Goal: Task Accomplishment & Management: Use online tool/utility

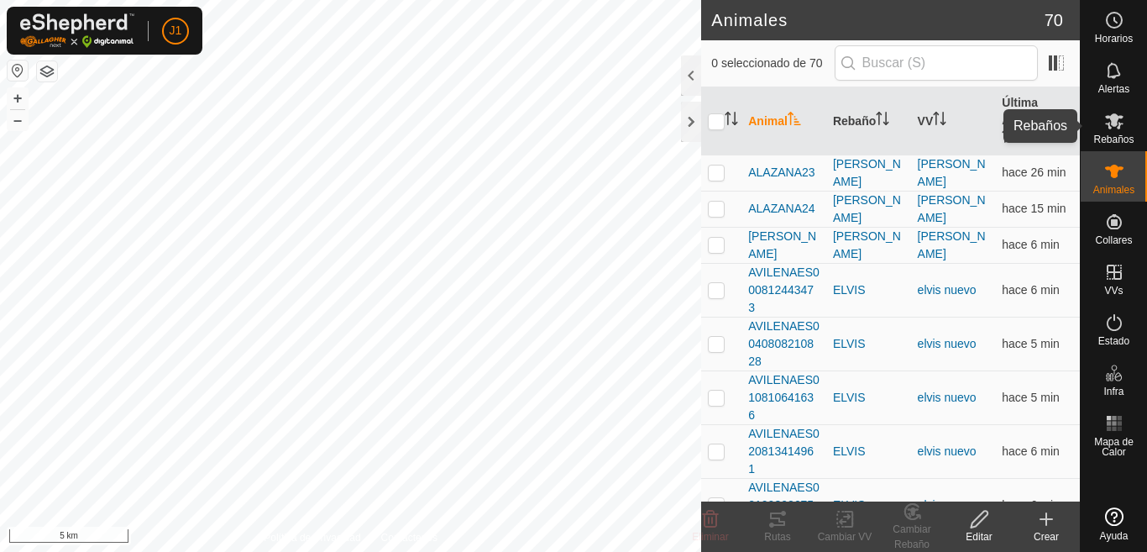
click at [1109, 134] on span "Rebaños" at bounding box center [1113, 139] width 40 height 10
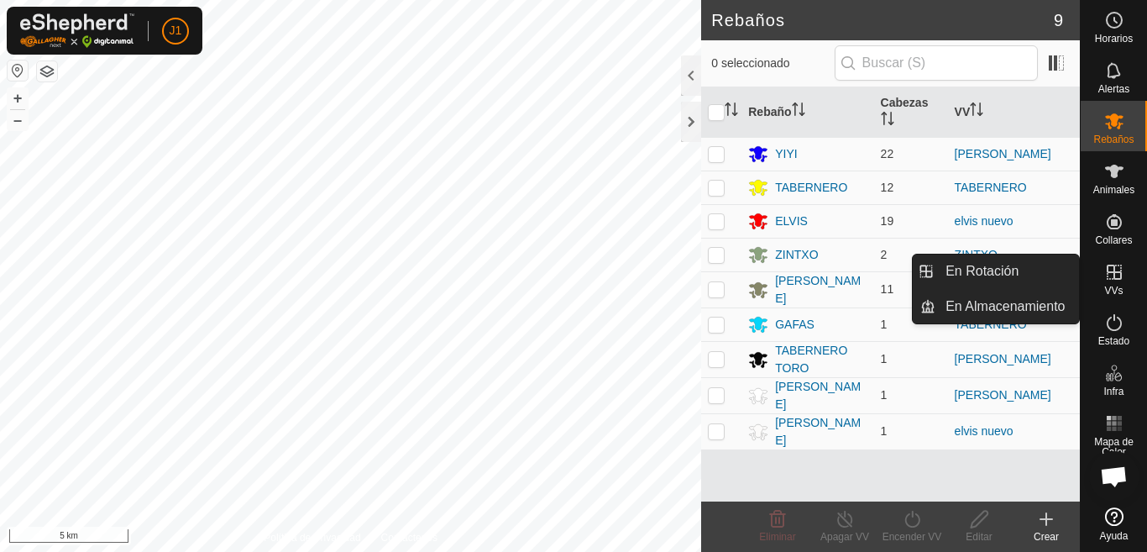
click at [1112, 276] on icon at bounding box center [1114, 272] width 20 height 20
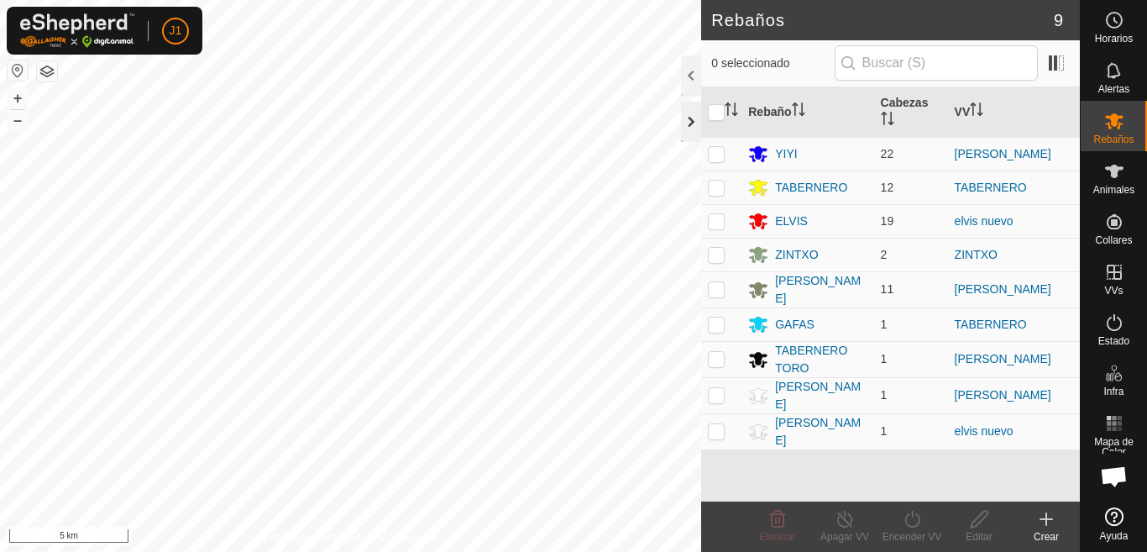
click at [684, 121] on div at bounding box center [691, 122] width 20 height 40
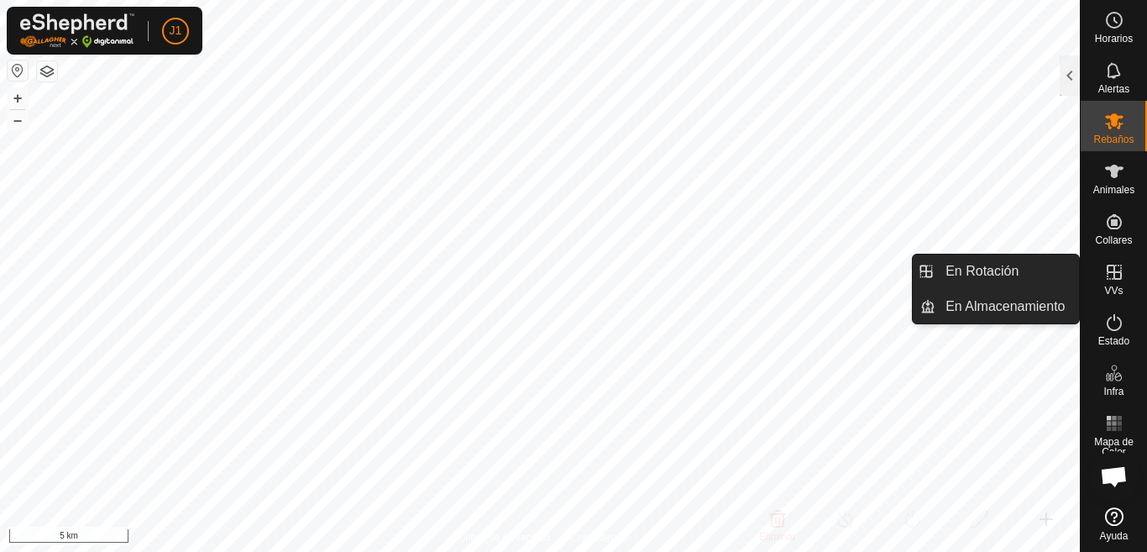
click at [1117, 277] on icon at bounding box center [1114, 272] width 20 height 20
click at [1110, 265] on icon at bounding box center [1114, 272] width 15 height 15
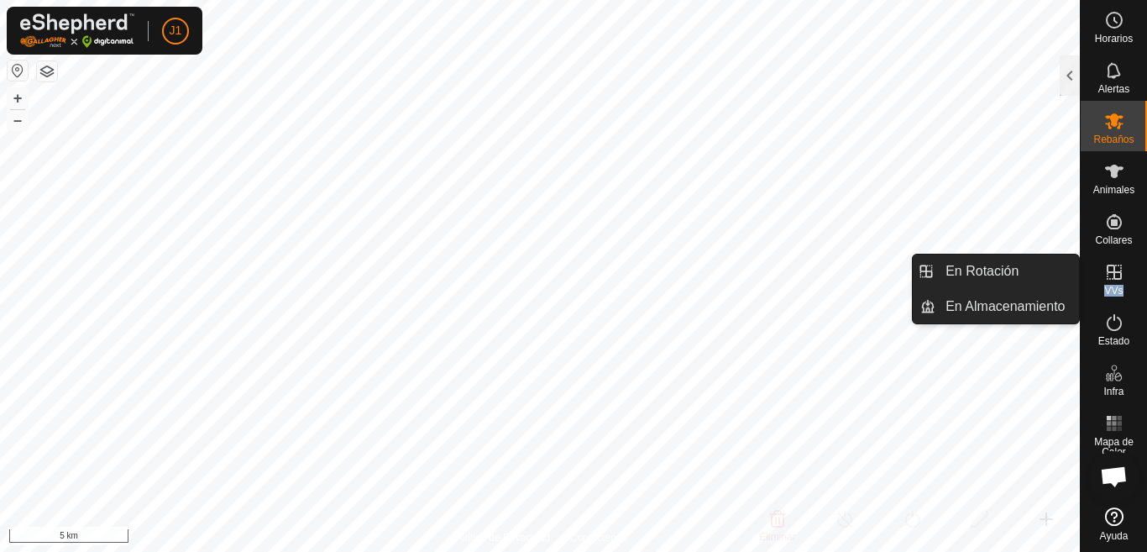
click at [1110, 265] on icon at bounding box center [1114, 272] width 15 height 15
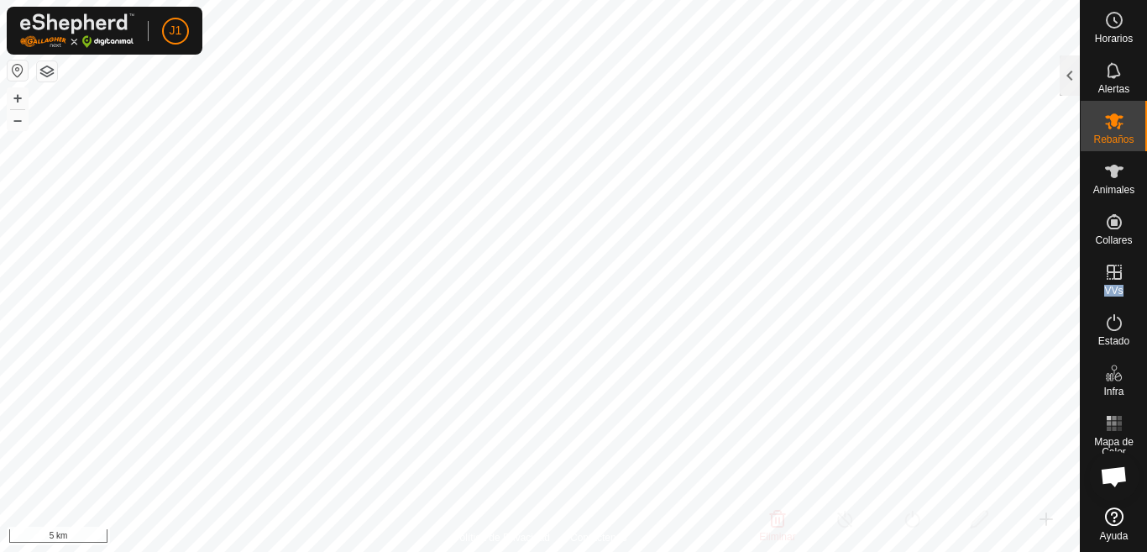
click at [18, 75] on button "button" at bounding box center [18, 70] width 20 height 20
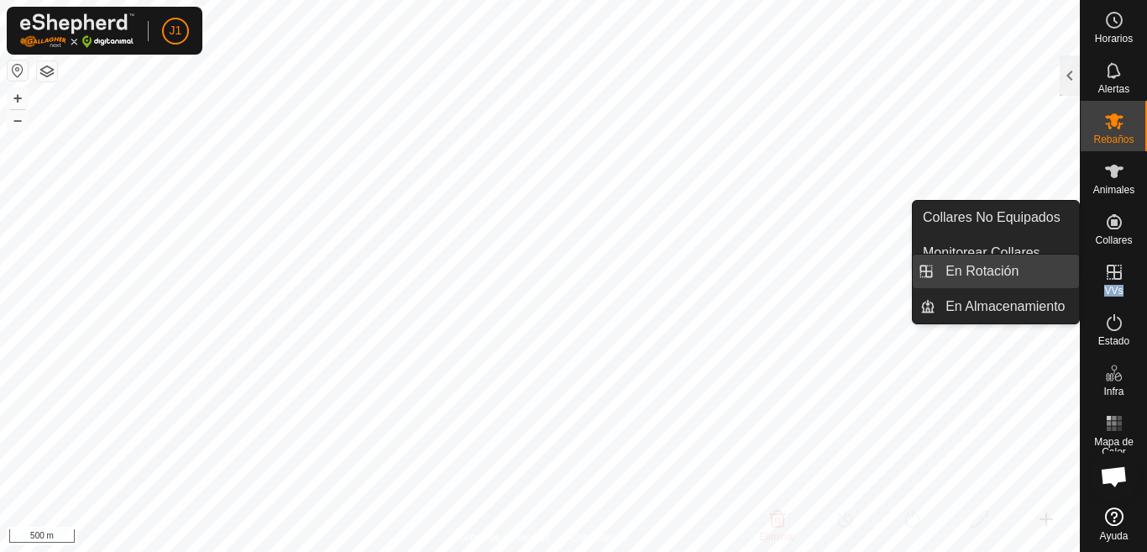
click at [978, 267] on link "En Rotación" at bounding box center [1008, 271] width 144 height 34
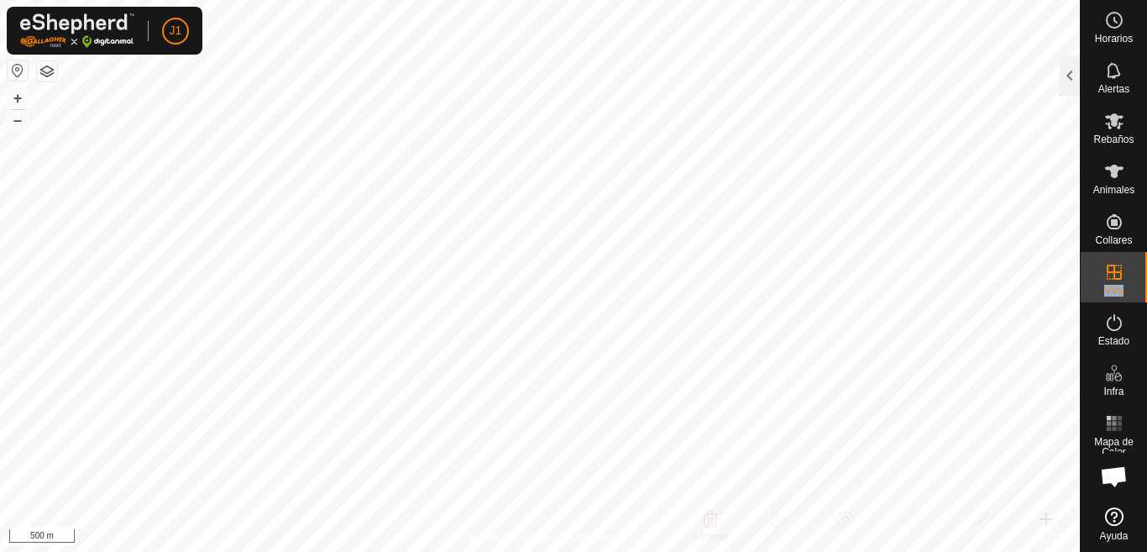
checkbox input "true"
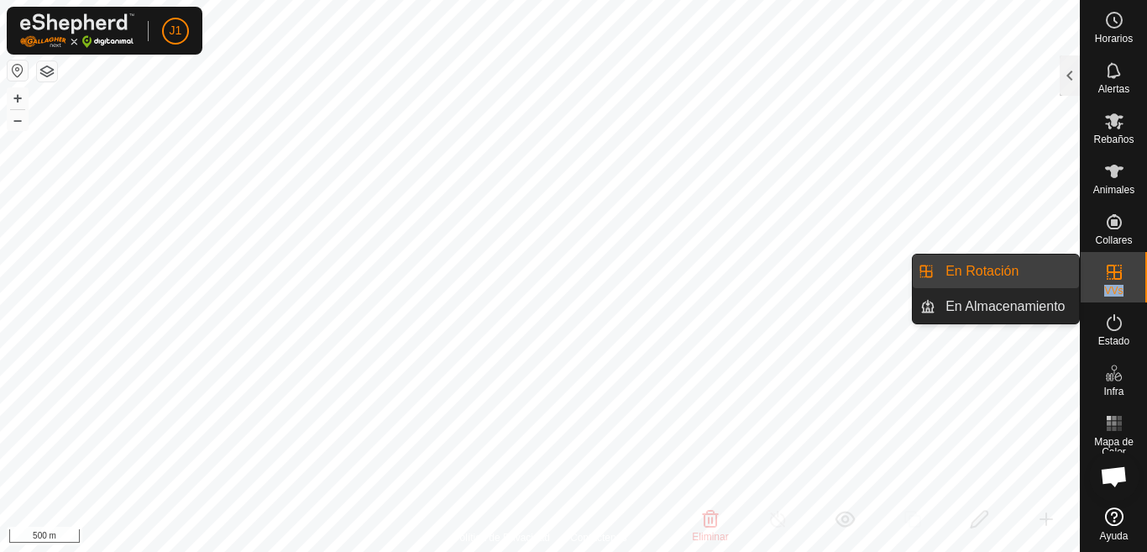
click at [980, 275] on link "En Rotación" at bounding box center [1008, 271] width 144 height 34
click at [955, 304] on link "En Almacenamiento" at bounding box center [1008, 307] width 144 height 34
click at [964, 273] on link "En Rotación" at bounding box center [1008, 271] width 144 height 34
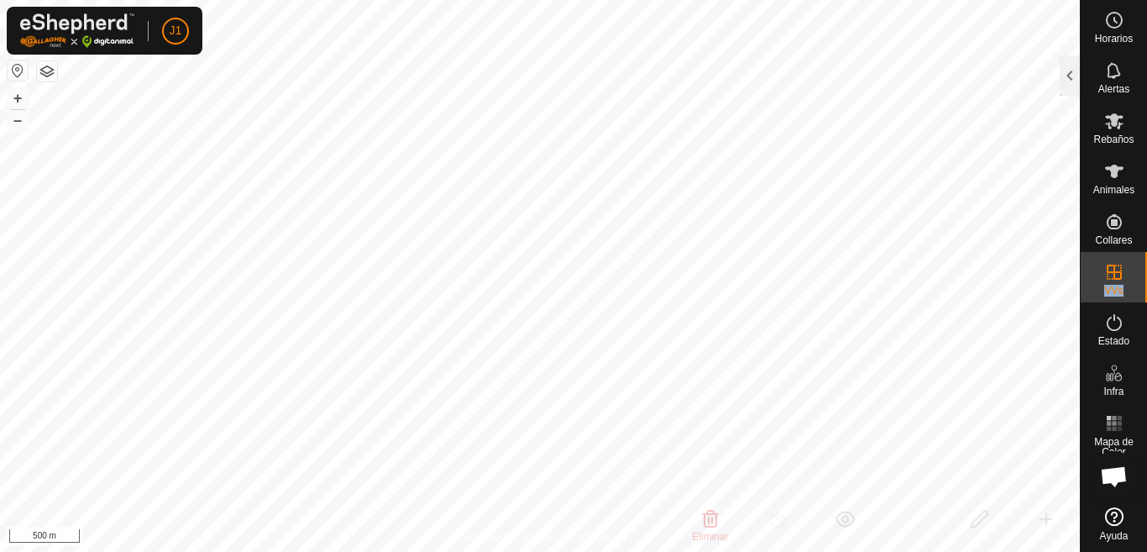
checkbox input "false"
checkbox input "true"
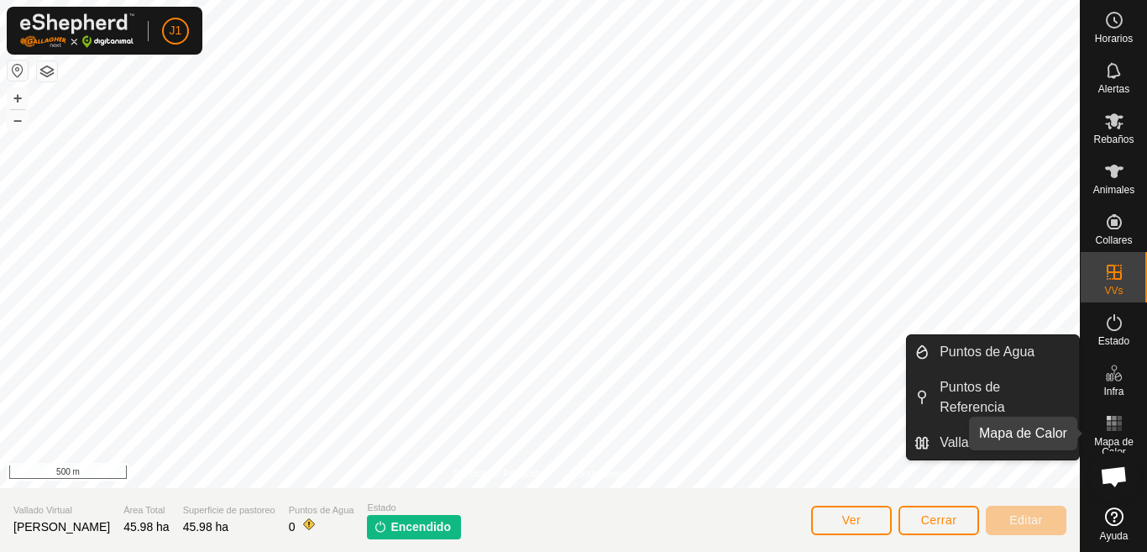
click at [1107, 428] on icon at bounding box center [1114, 423] width 20 height 20
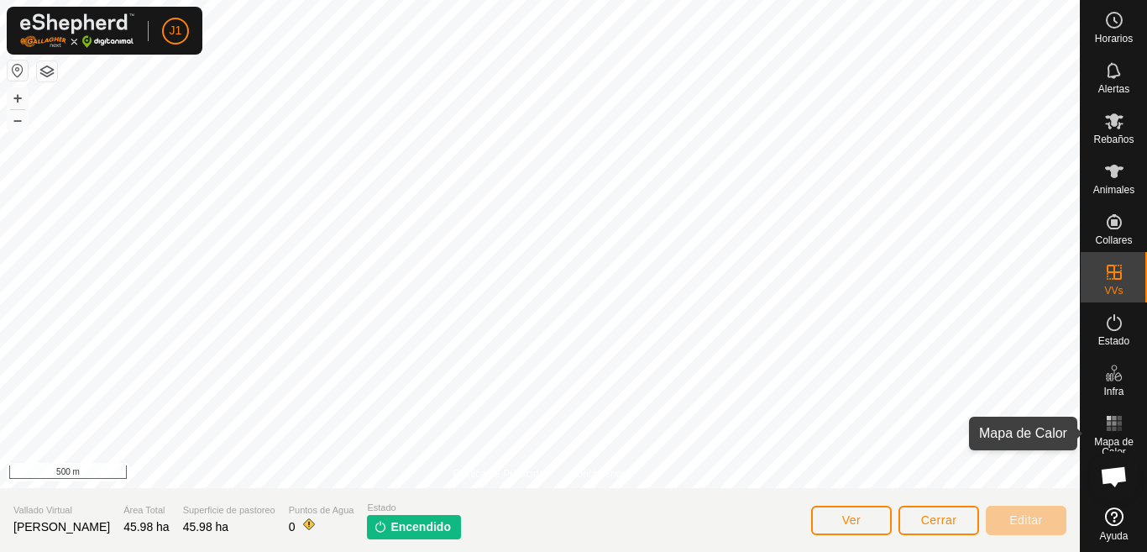
click at [1109, 424] on icon at bounding box center [1114, 423] width 20 height 20
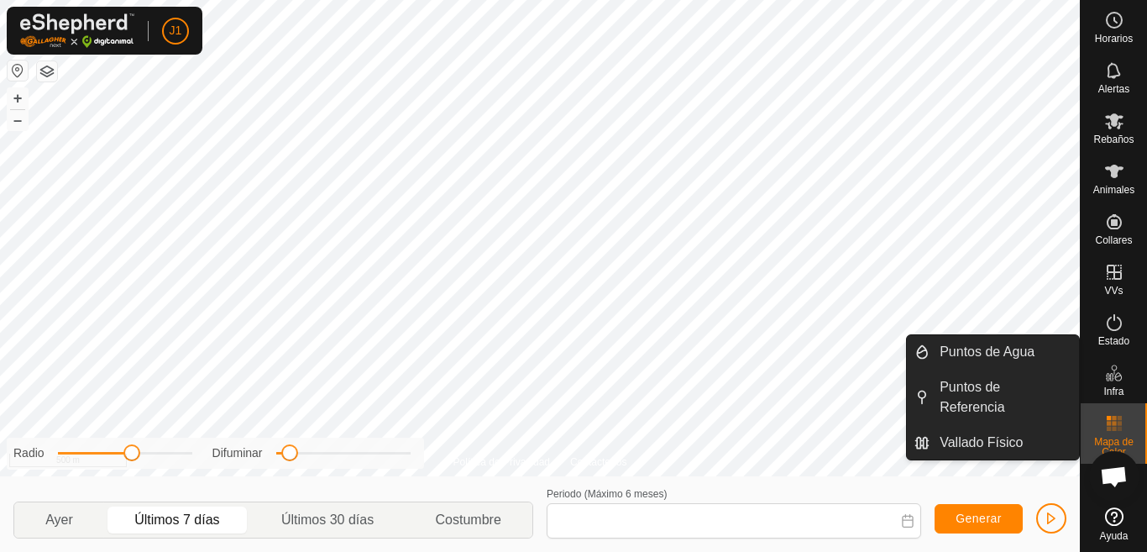
type input "22 Aug, 2025 - 28 Aug, 2025"
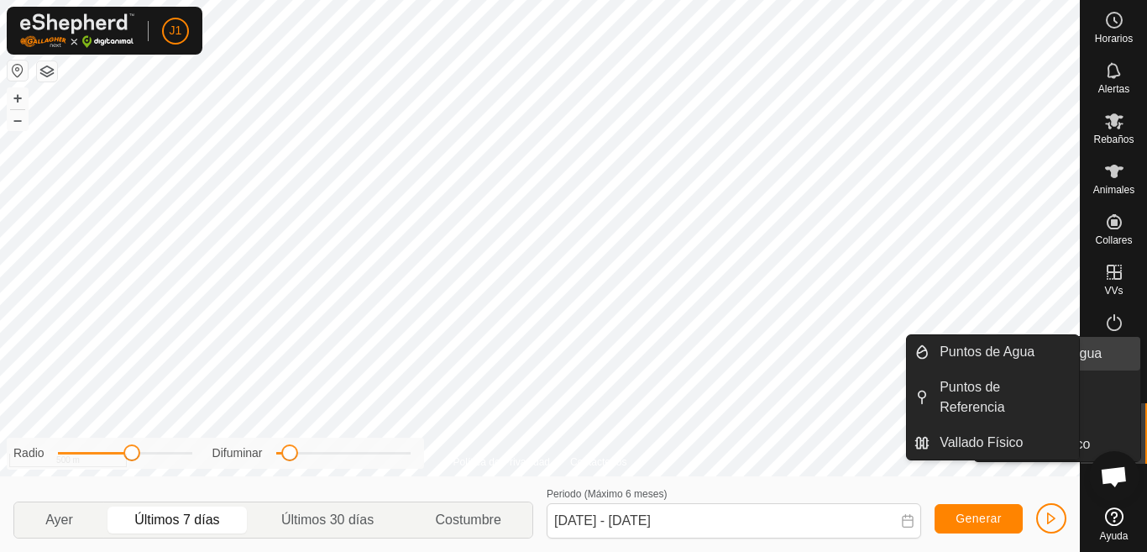
click at [1113, 427] on link "Vallado Físico" at bounding box center [1069, 444] width 144 height 34
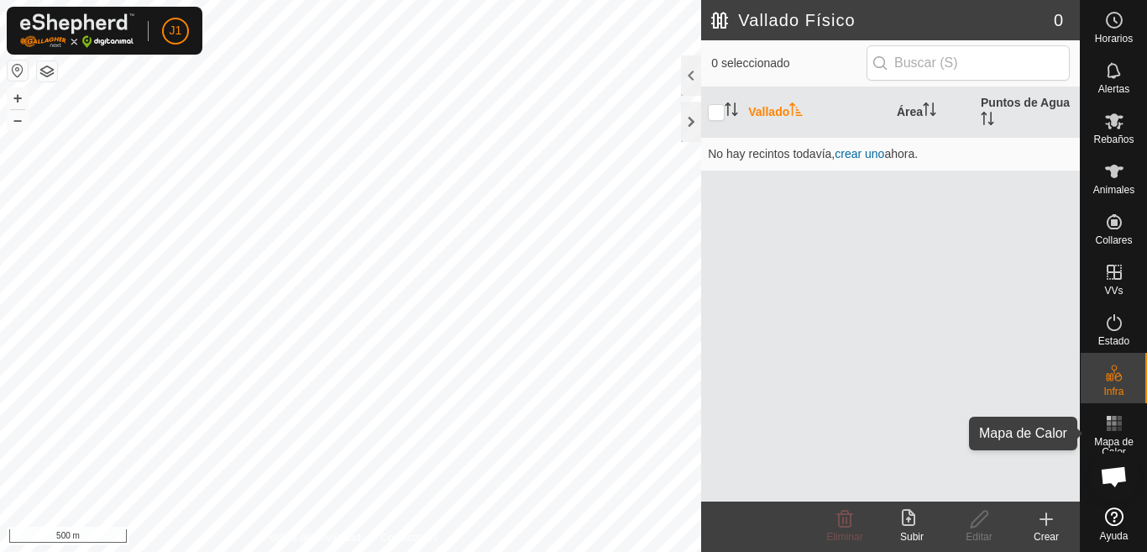
click at [1114, 426] on icon at bounding box center [1114, 423] width 20 height 20
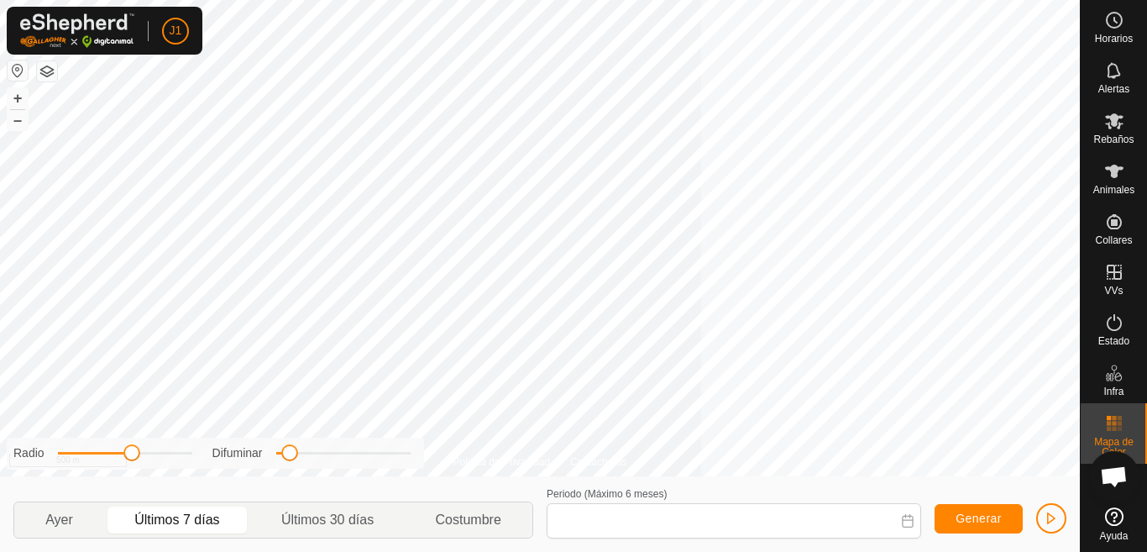
type input "22 Aug, 2025 - 28 Aug, 2025"
click at [245, 448] on div "Radio Difuminar" at bounding box center [215, 453] width 417 height 31
click at [245, 448] on label "Difuminar" at bounding box center [237, 453] width 50 height 18
click at [184, 459] on span at bounding box center [192, 452] width 17 height 17
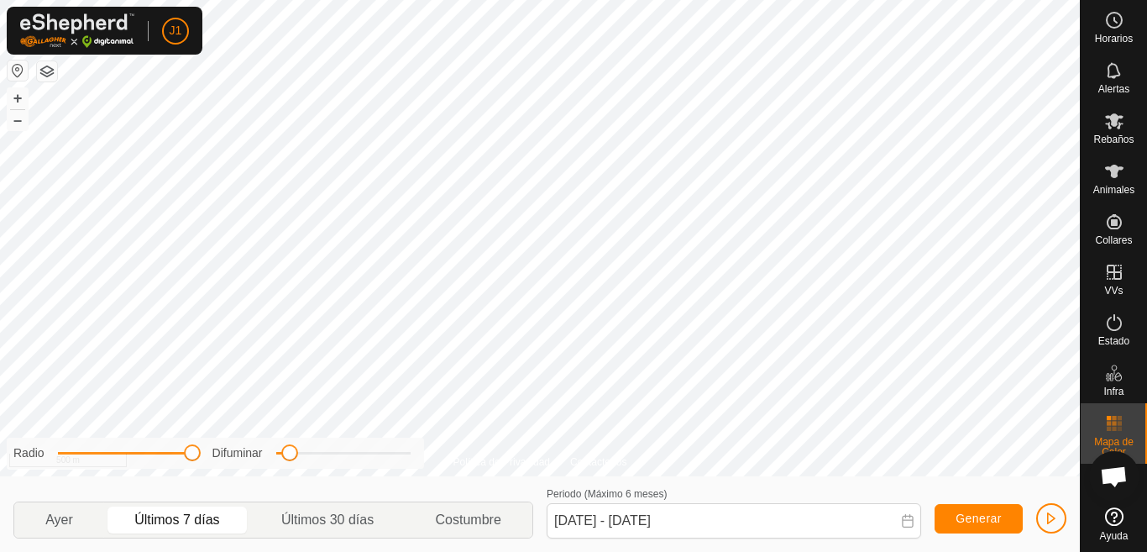
click at [184, 453] on span at bounding box center [192, 452] width 17 height 17
click at [190, 452] on div at bounding box center [125, 453] width 134 height 3
click at [138, 452] on span at bounding box center [129, 452] width 17 height 17
click at [128, 452] on span at bounding box center [129, 452] width 17 height 17
click at [129, 452] on span at bounding box center [129, 452] width 17 height 17
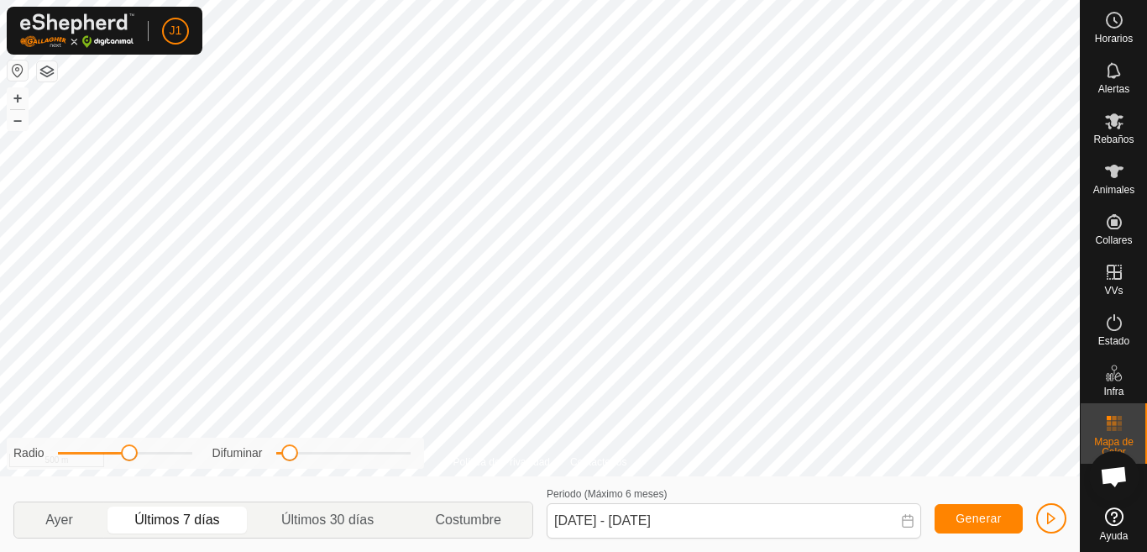
drag, startPoint x: 288, startPoint y: 459, endPoint x: 307, endPoint y: 453, distance: 19.4
click at [316, 465] on div "Radio Difuminar" at bounding box center [215, 453] width 417 height 31
click at [331, 456] on div "Difuminar" at bounding box center [311, 453] width 198 height 18
click at [331, 455] on div "Difuminar" at bounding box center [311, 453] width 198 height 18
drag, startPoint x: 313, startPoint y: 456, endPoint x: 270, endPoint y: 454, distance: 43.7
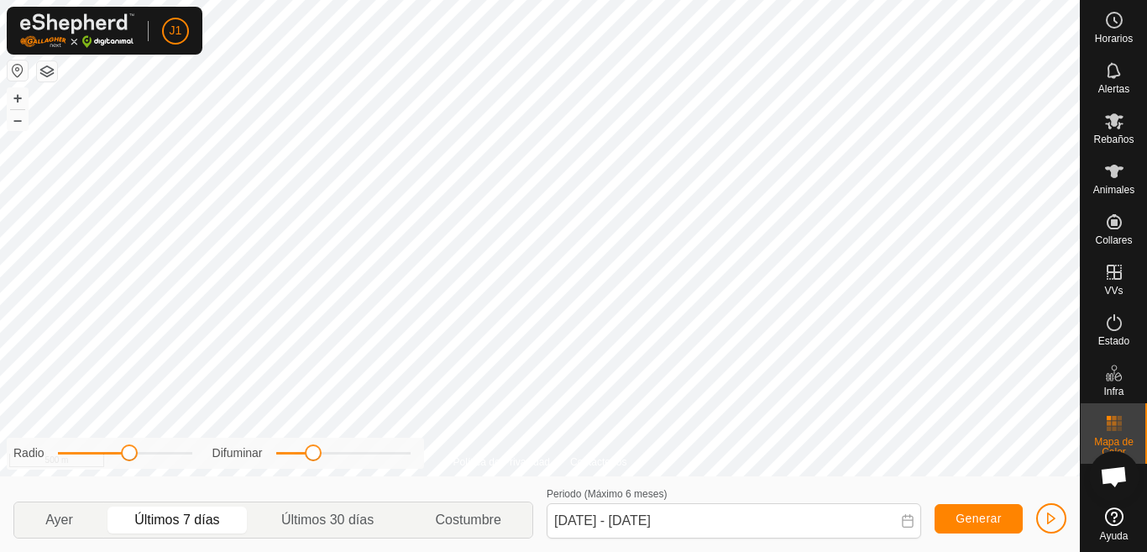
click at [322, 456] on span at bounding box center [313, 452] width 17 height 17
drag, startPoint x: 359, startPoint y: 458, endPoint x: 419, endPoint y: 458, distance: 60.5
click at [419, 458] on div "Radio Difuminar" at bounding box center [215, 453] width 417 height 31
click at [370, 454] on span at bounding box center [343, 453] width 134 height 3
click at [403, 452] on div at bounding box center [343, 453] width 134 height 3
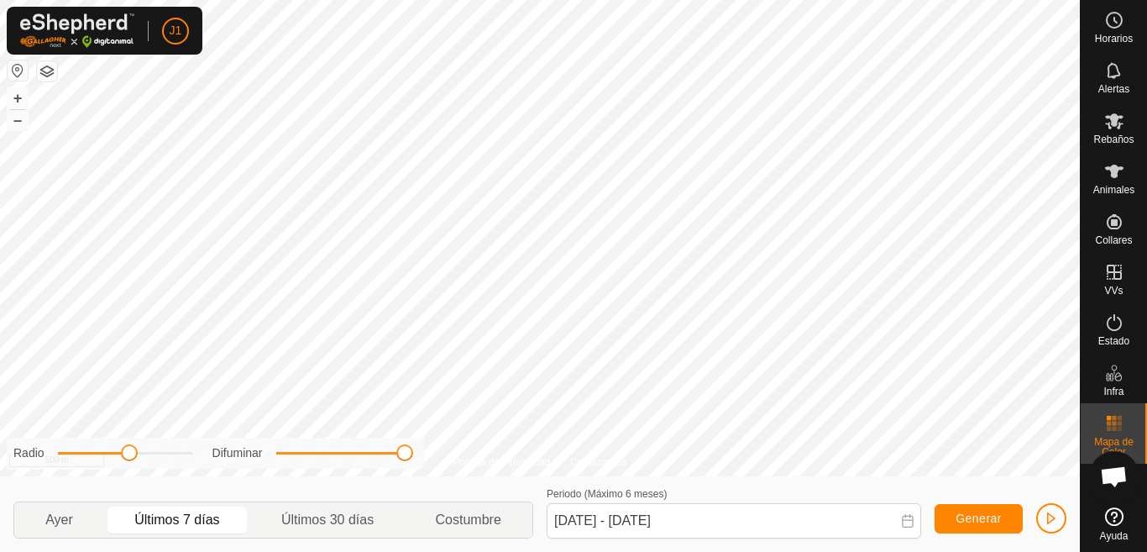
drag, startPoint x: 403, startPoint y: 459, endPoint x: 352, endPoint y: 453, distance: 51.6
click at [396, 459] on span at bounding box center [404, 452] width 17 height 17
click at [412, 459] on div "Radio Difuminar" at bounding box center [215, 453] width 417 height 31
click at [328, 455] on div "Radio Difuminar" at bounding box center [215, 453] width 417 height 31
click at [396, 455] on span at bounding box center [404, 452] width 17 height 17
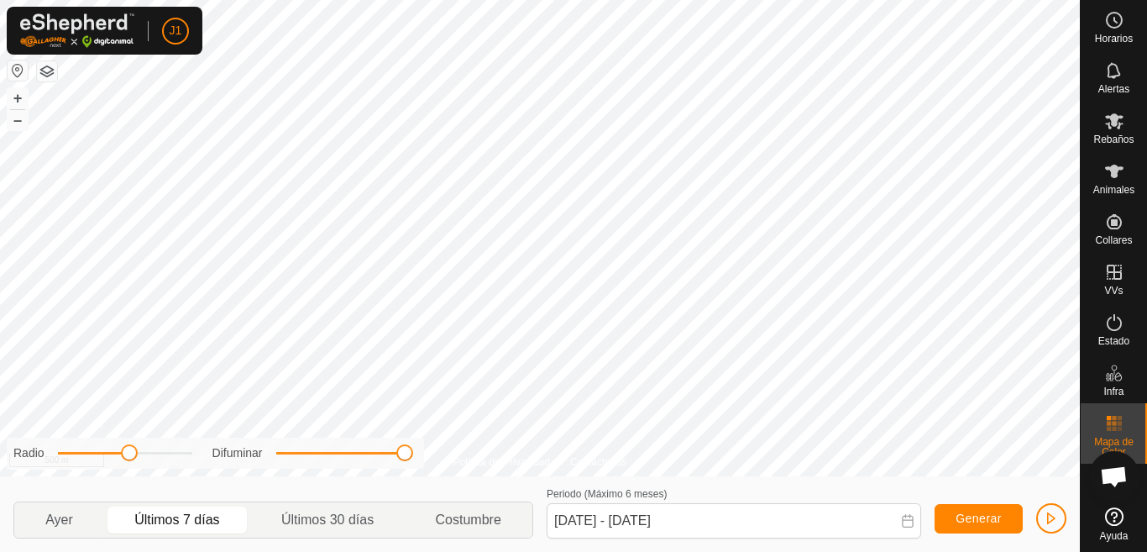
click at [396, 455] on span at bounding box center [404, 452] width 17 height 17
click at [322, 453] on div "Difuminar" at bounding box center [311, 453] width 198 height 18
click at [320, 453] on span at bounding box center [321, 452] width 17 height 17
click at [349, 454] on div at bounding box center [343, 453] width 134 height 3
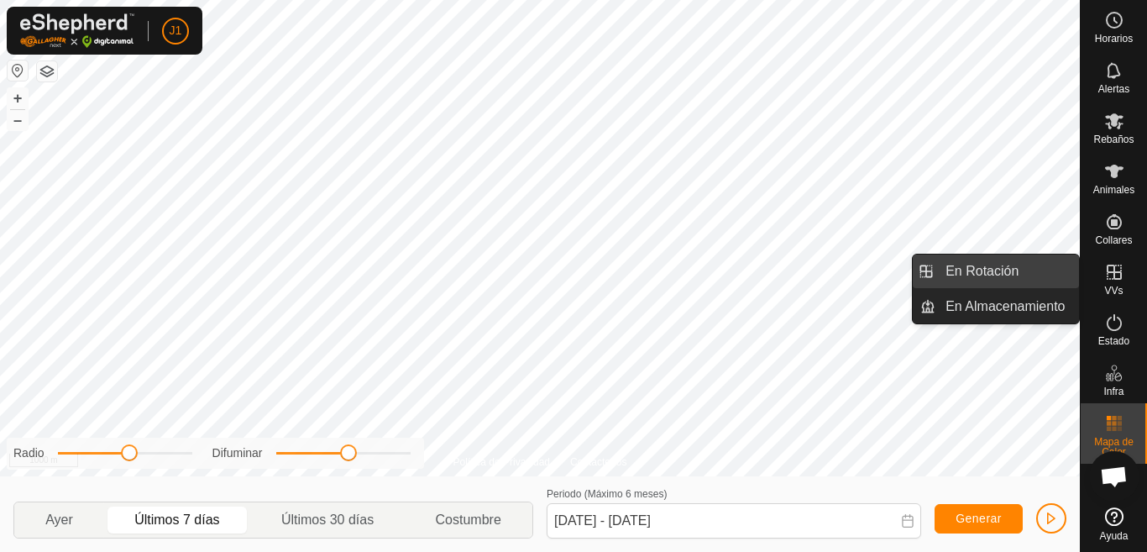
click at [1003, 273] on link "En Rotación" at bounding box center [1075, 273] width 144 height 34
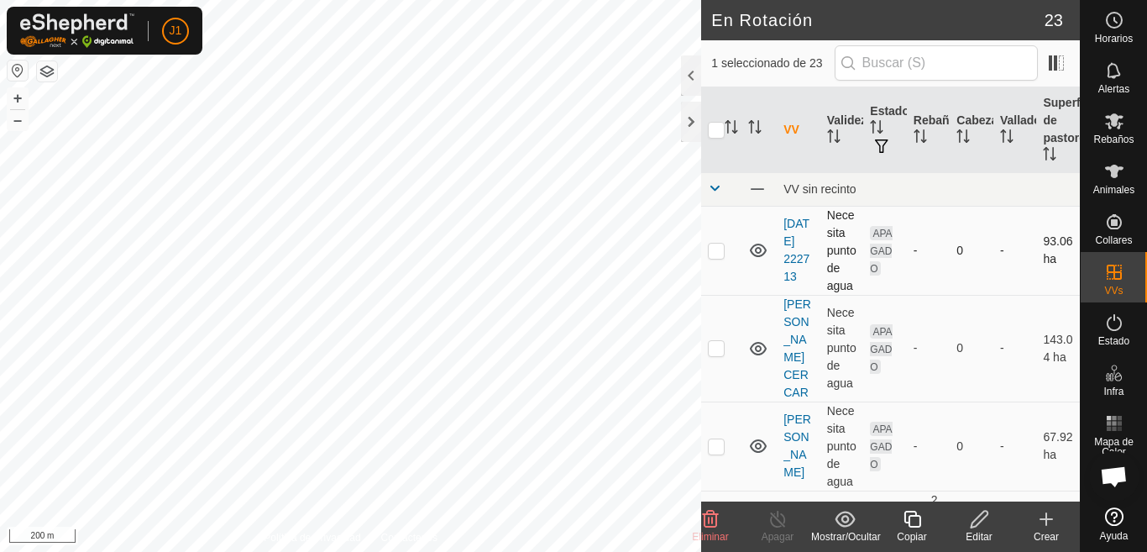
checkbox input "true"
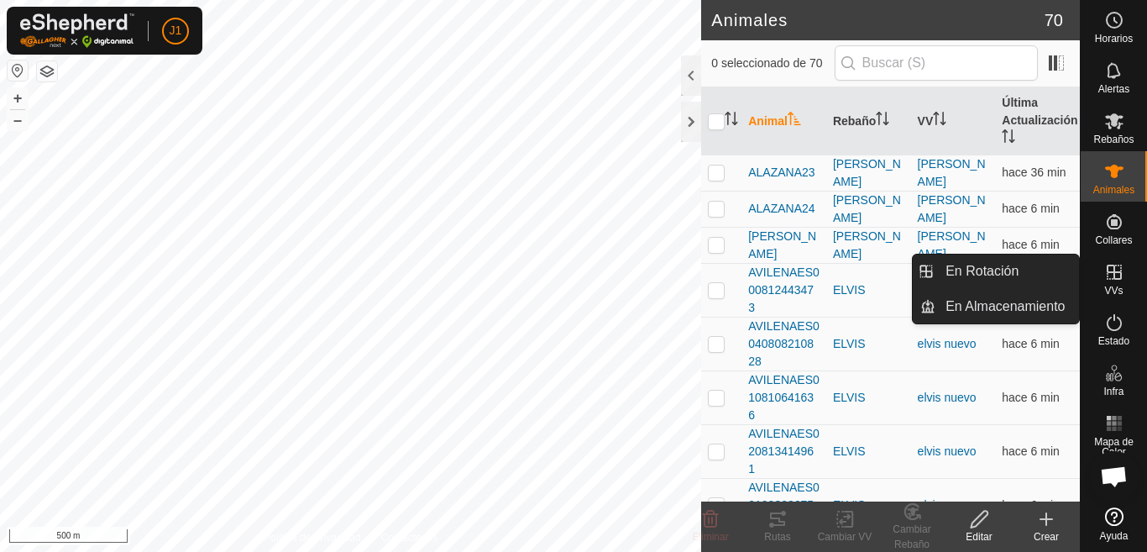
click at [1110, 273] on icon at bounding box center [1114, 272] width 15 height 15
click at [1116, 270] on icon at bounding box center [1114, 272] width 20 height 20
click at [1003, 267] on link "En Rotación" at bounding box center [1008, 271] width 144 height 34
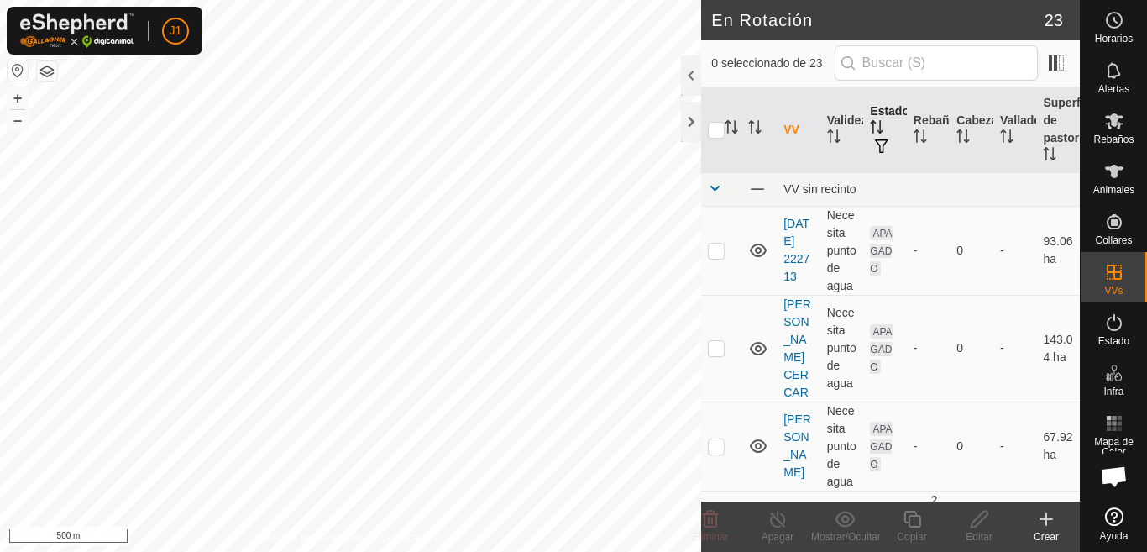
click at [878, 127] on icon "Activar para ordenar" at bounding box center [876, 126] width 13 height 13
click at [878, 126] on icon "Activar para ordenar" at bounding box center [876, 126] width 13 height 13
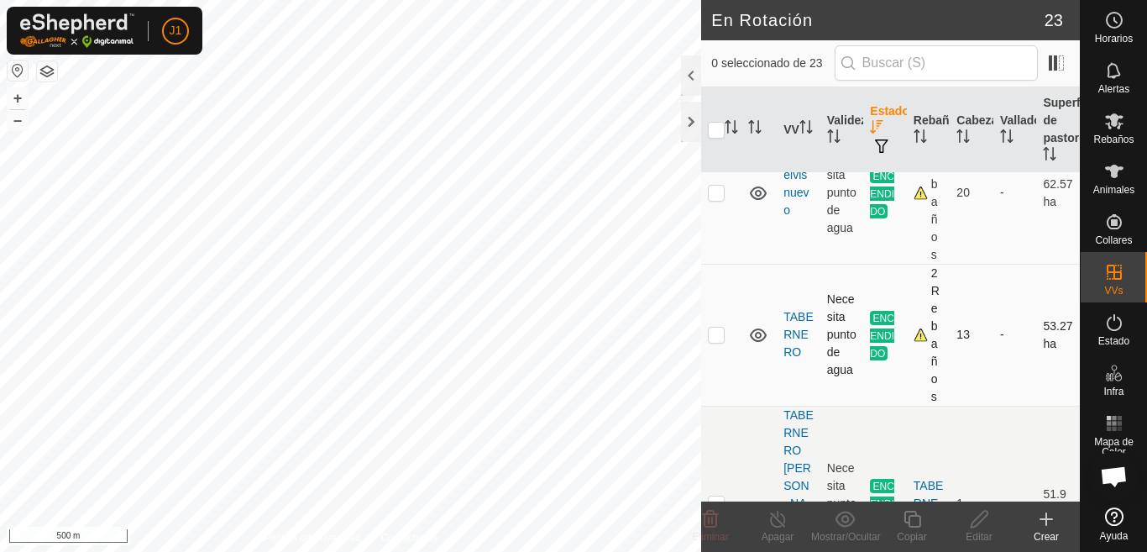
scroll to position [168, 0]
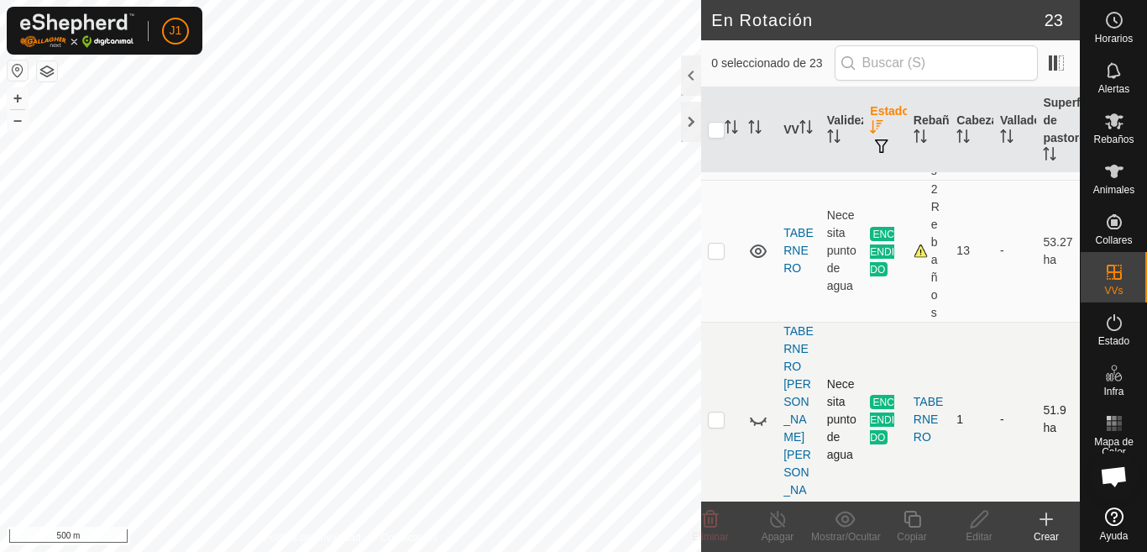
click at [757, 409] on icon at bounding box center [758, 419] width 20 height 20
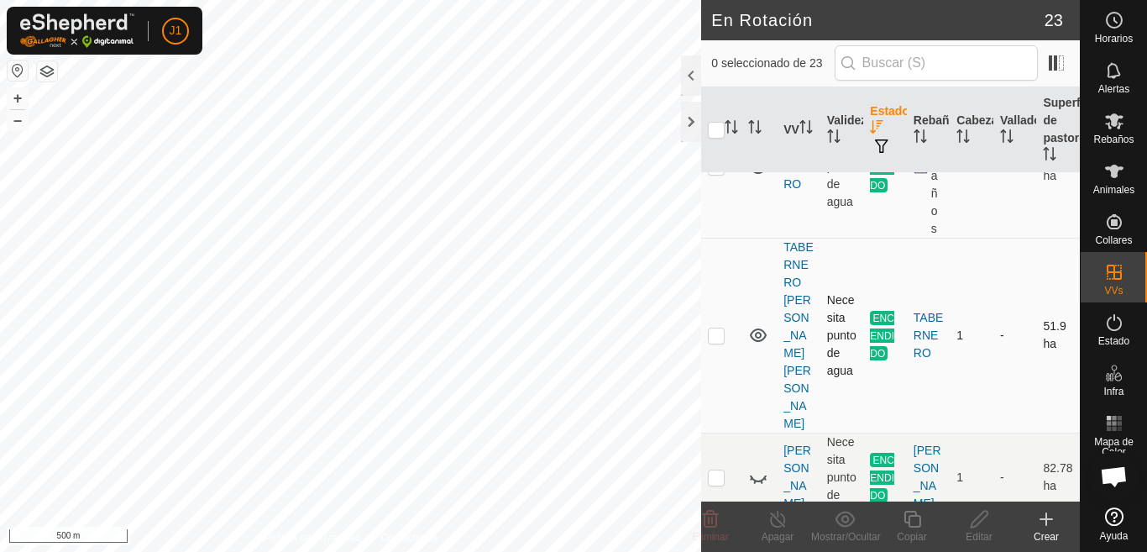
scroll to position [336, 0]
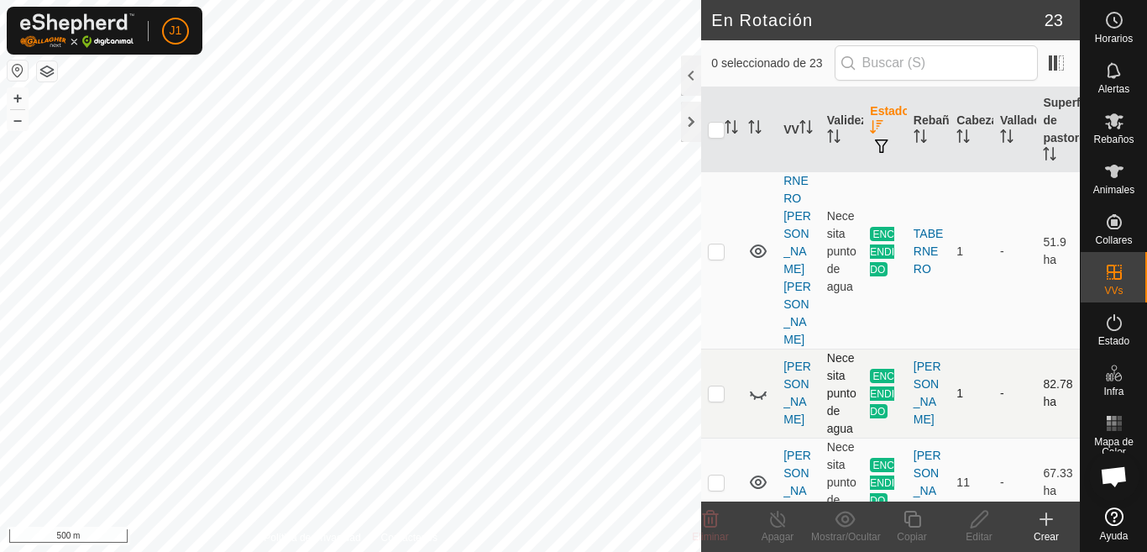
click at [758, 383] on icon at bounding box center [758, 393] width 20 height 20
click at [757, 386] on icon at bounding box center [758, 392] width 17 height 13
click at [757, 383] on icon at bounding box center [758, 393] width 20 height 20
click at [759, 386] on icon at bounding box center [758, 392] width 17 height 13
click at [759, 383] on icon at bounding box center [758, 393] width 20 height 20
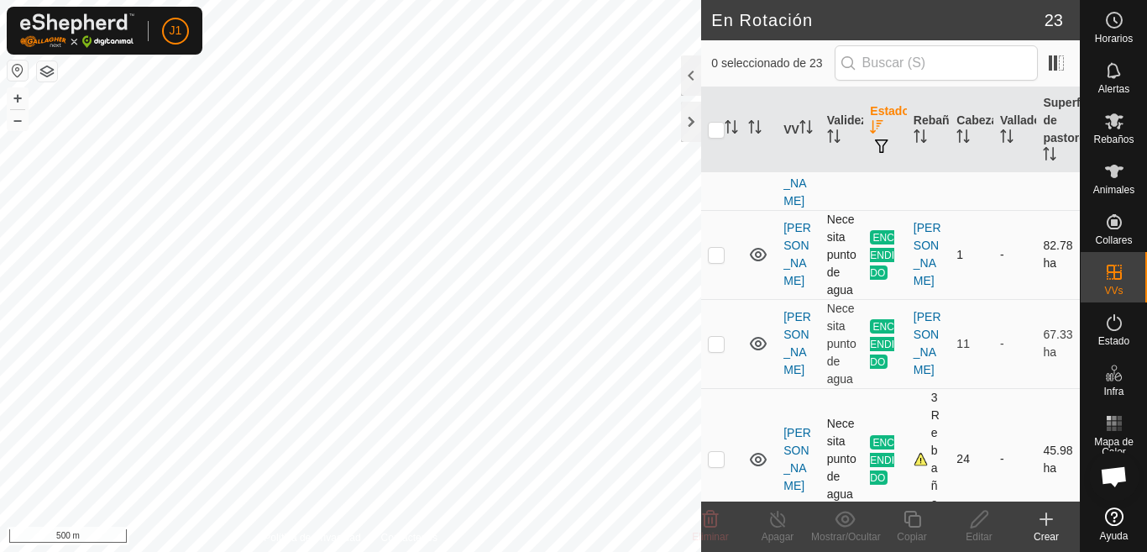
scroll to position [504, 0]
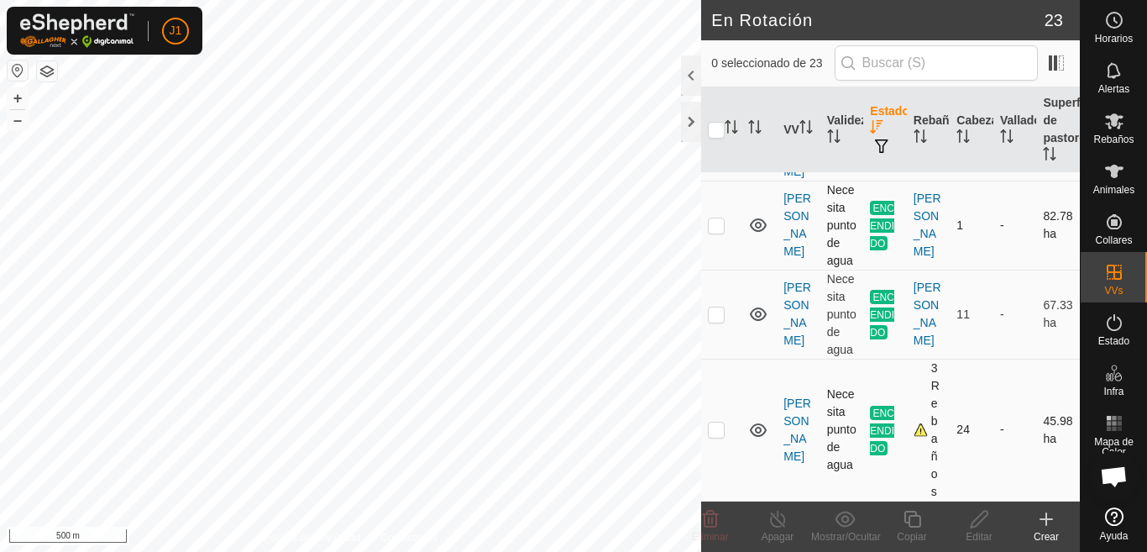
click at [721, 422] on p-checkbox at bounding box center [716, 428] width 17 height 13
checkbox input "true"
click at [904, 523] on icon at bounding box center [912, 519] width 21 height 20
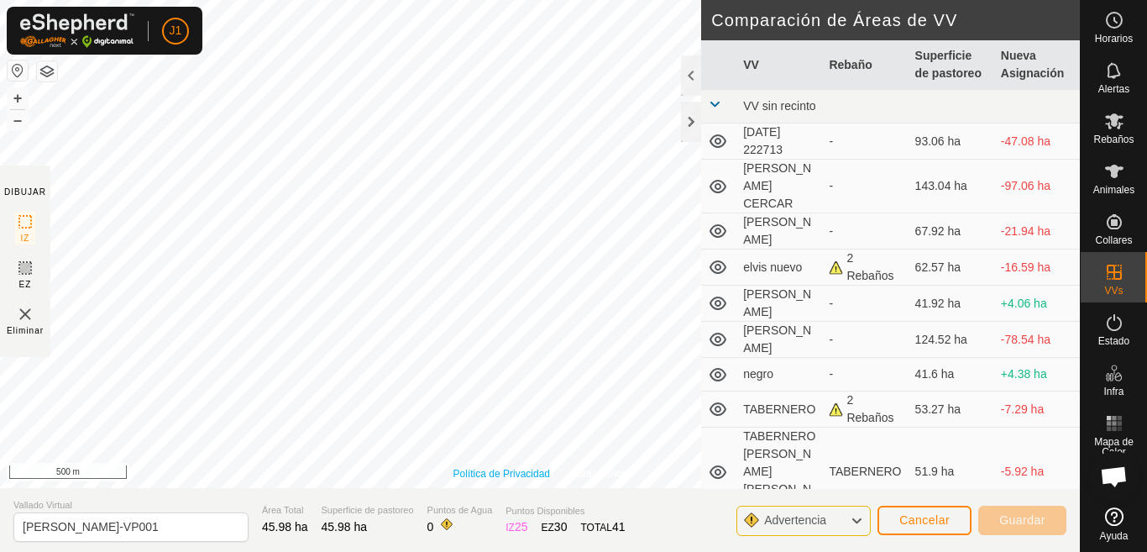
click at [489, 475] on div "Política de Privacidad Contáctenos + – ⇧ i 500 m" at bounding box center [540, 244] width 1080 height 488
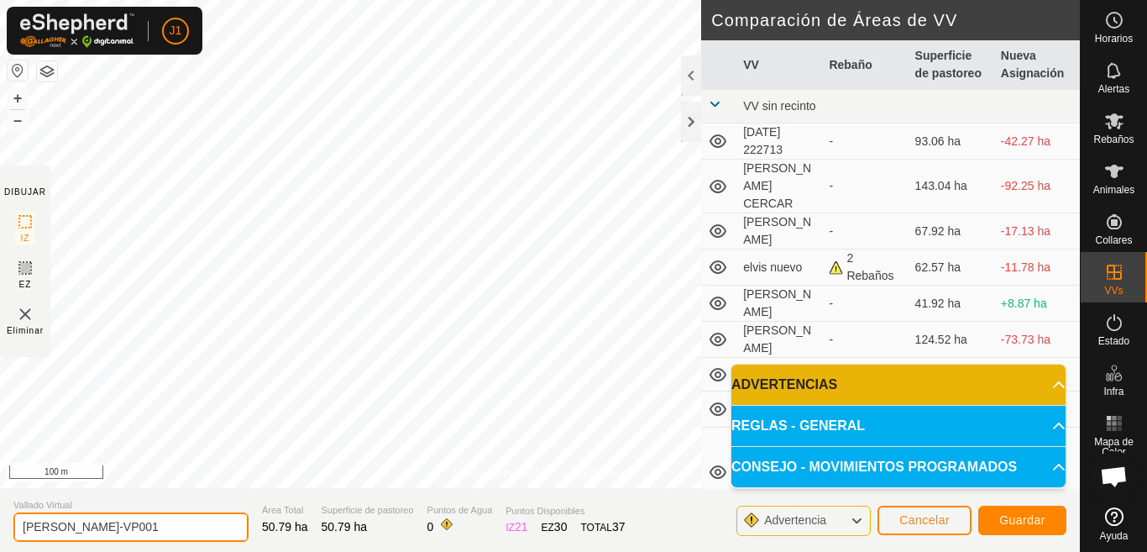
click at [181, 526] on input "[PERSON_NAME]-VP001" at bounding box center [130, 526] width 235 height 29
type input "[PERSON_NAME] [PERSON_NAME]"
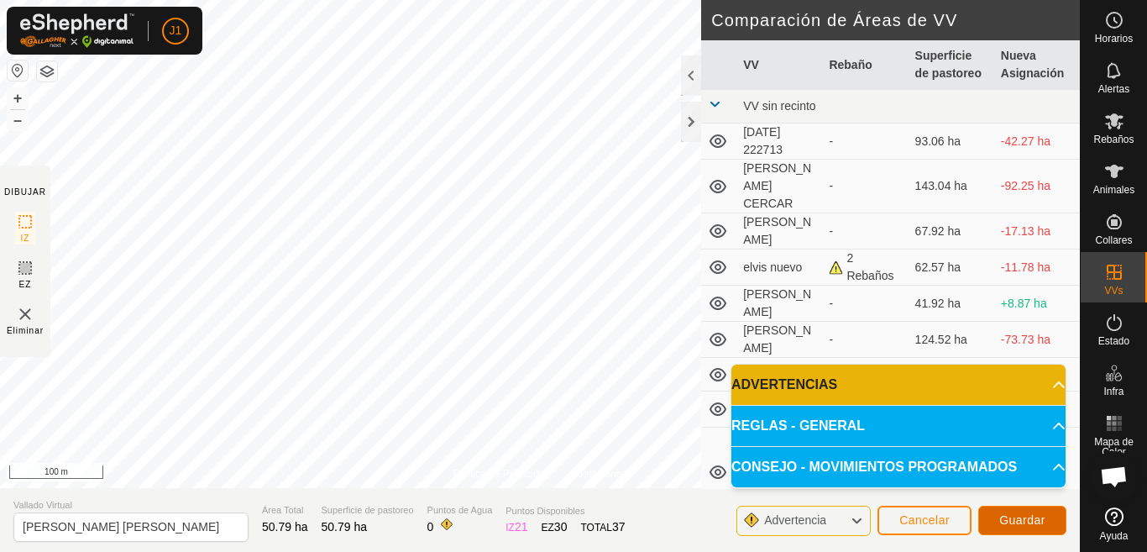
click at [1018, 523] on span "Guardar" at bounding box center [1022, 519] width 46 height 13
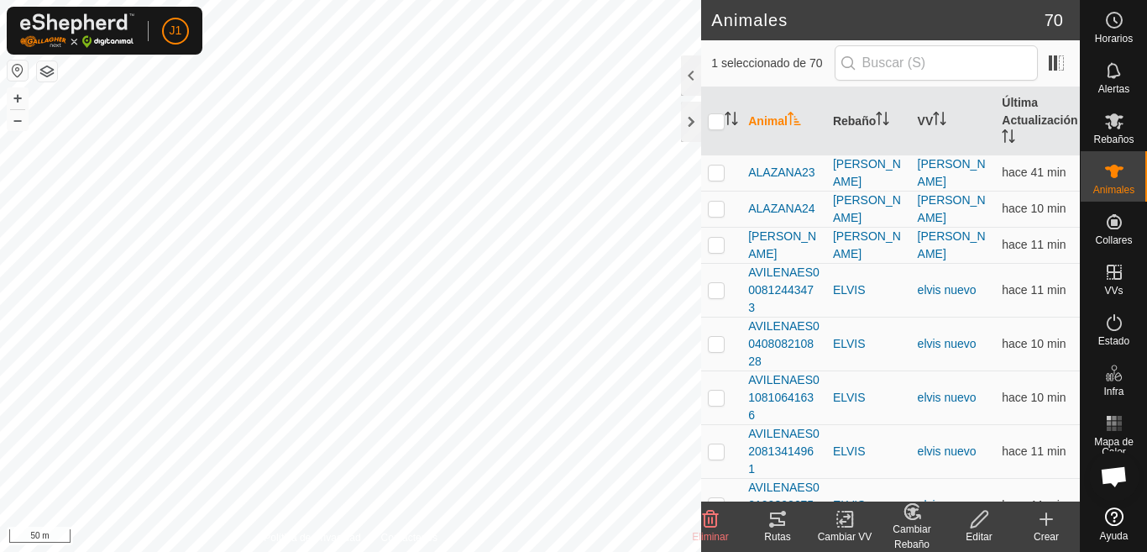
click at [384, 551] on html "J1 Horarios Alertas Rebaños Animales Collares VVs Estado Infra Mapa de Calor Ay…" at bounding box center [573, 276] width 1147 height 552
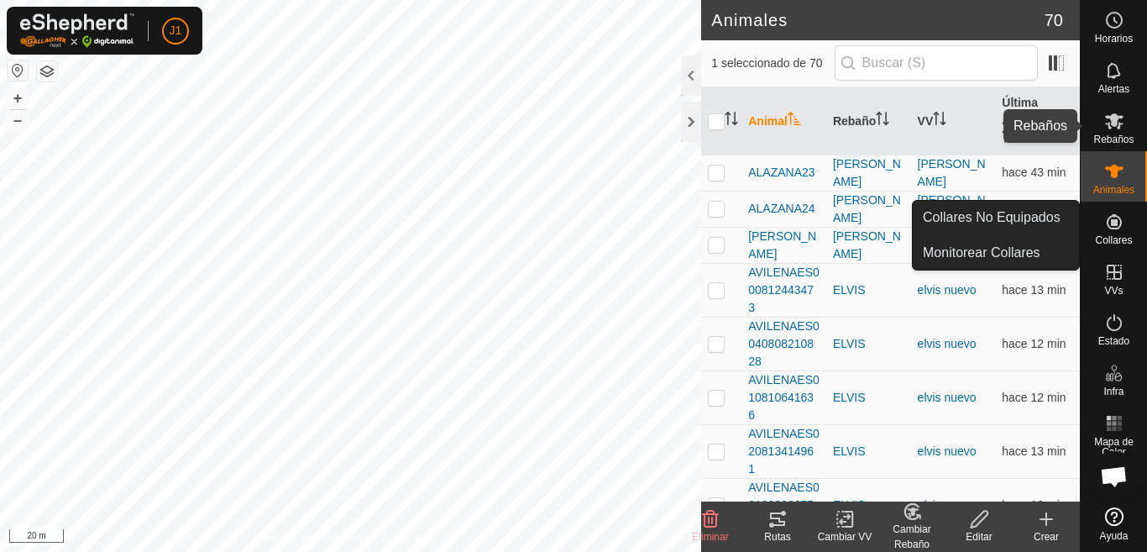
click at [1123, 126] on icon at bounding box center [1114, 121] width 20 height 20
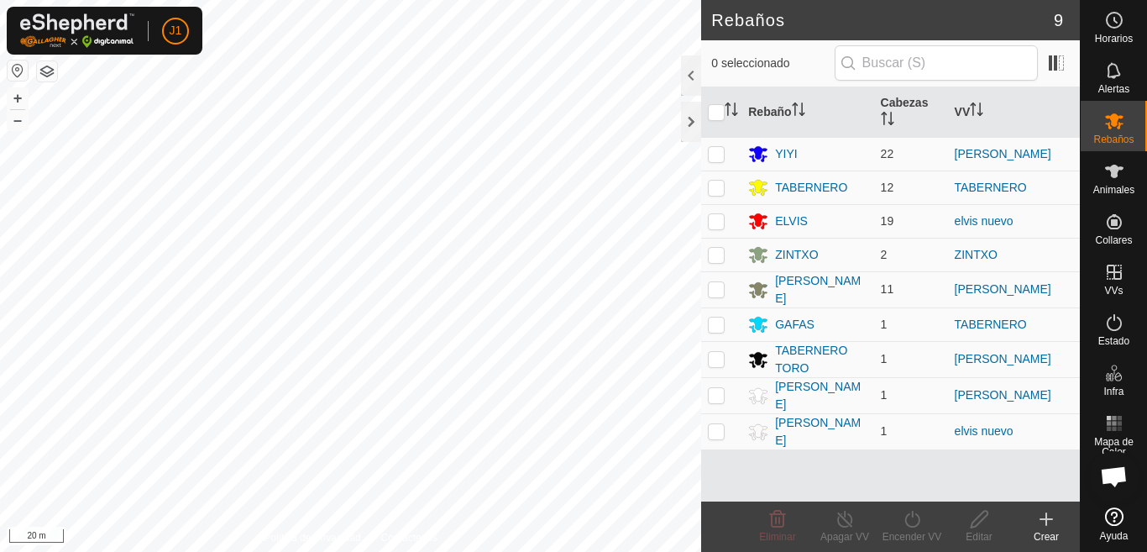
click at [1041, 519] on icon at bounding box center [1047, 519] width 12 height 0
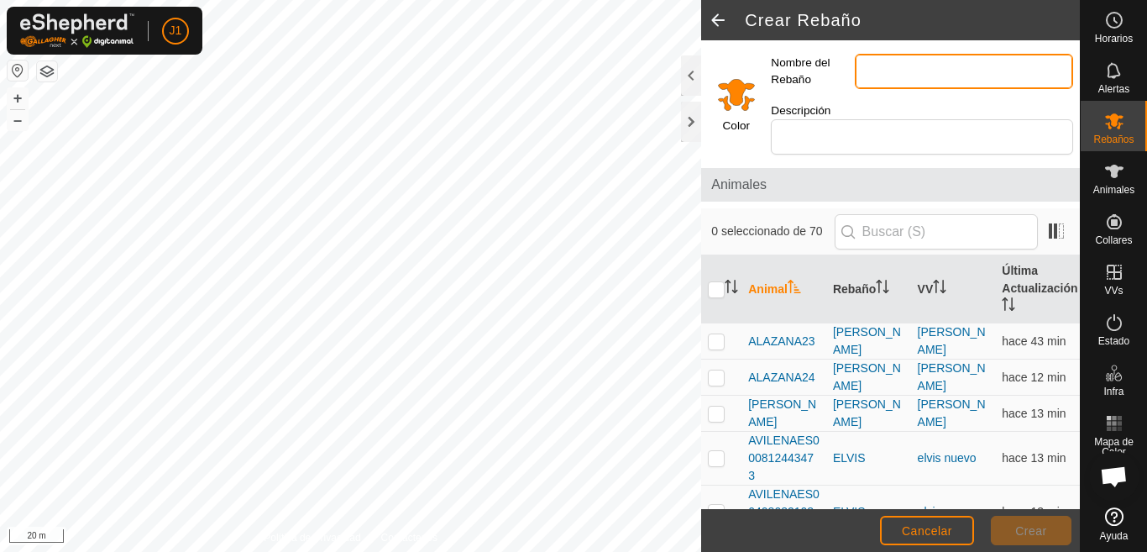
click at [888, 71] on input "Nombre del Rebaño" at bounding box center [964, 71] width 218 height 35
type input "[PERSON_NAME]"
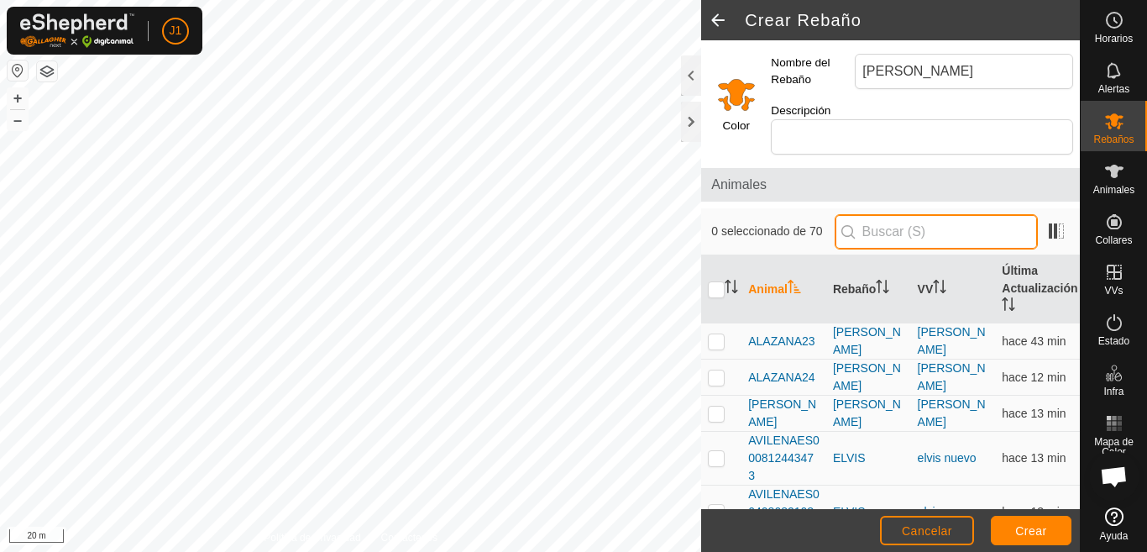
click at [878, 238] on input "text" at bounding box center [936, 231] width 203 height 35
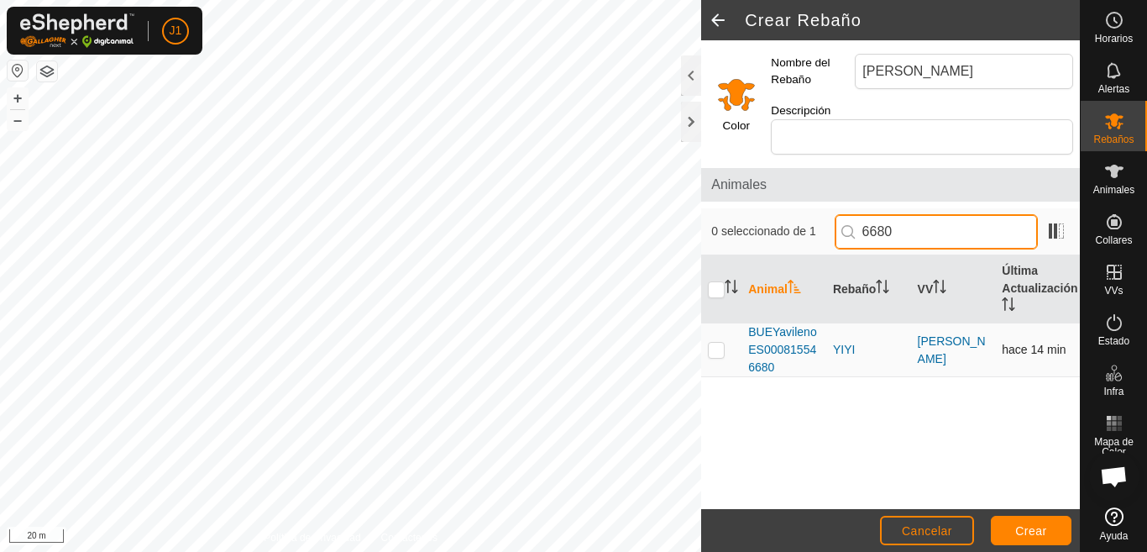
type input "6680"
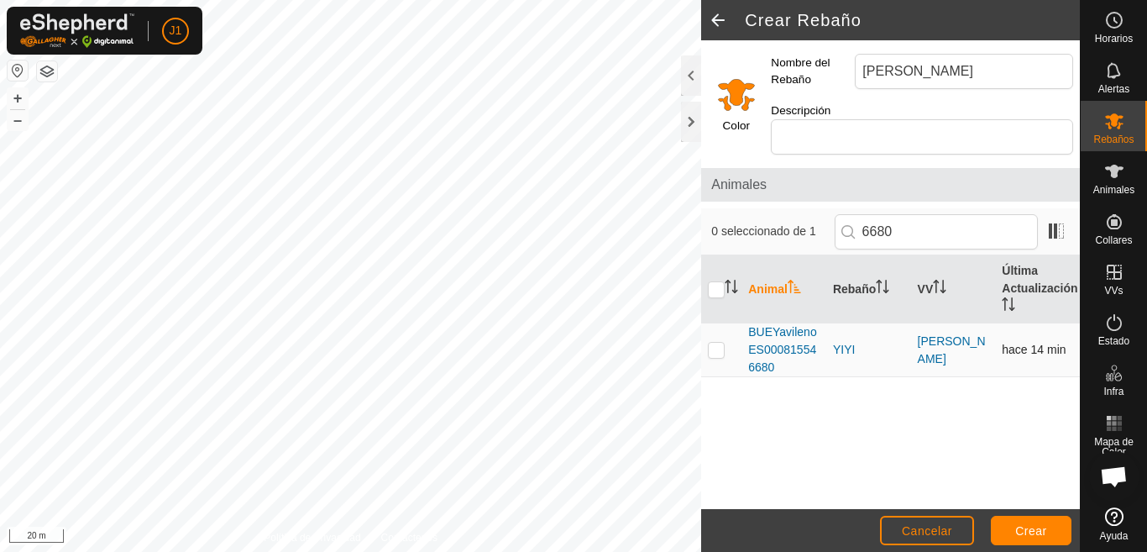
click at [712, 350] on p-checkbox at bounding box center [716, 349] width 17 height 13
checkbox input "true"
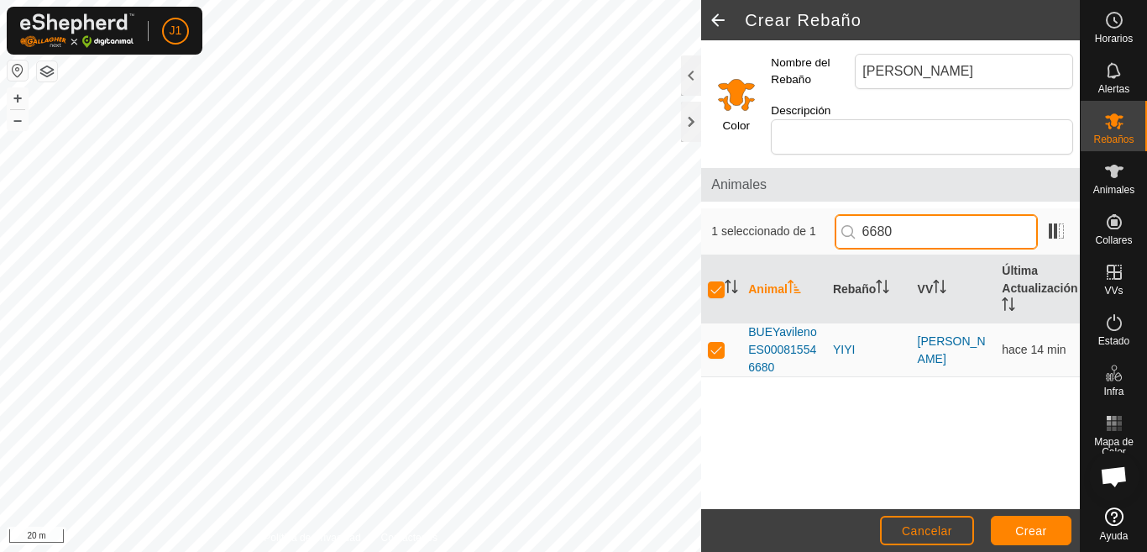
click at [920, 230] on input "6680" at bounding box center [936, 231] width 203 height 35
type input "6"
type input "3335"
checkbox input "false"
type input "3335"
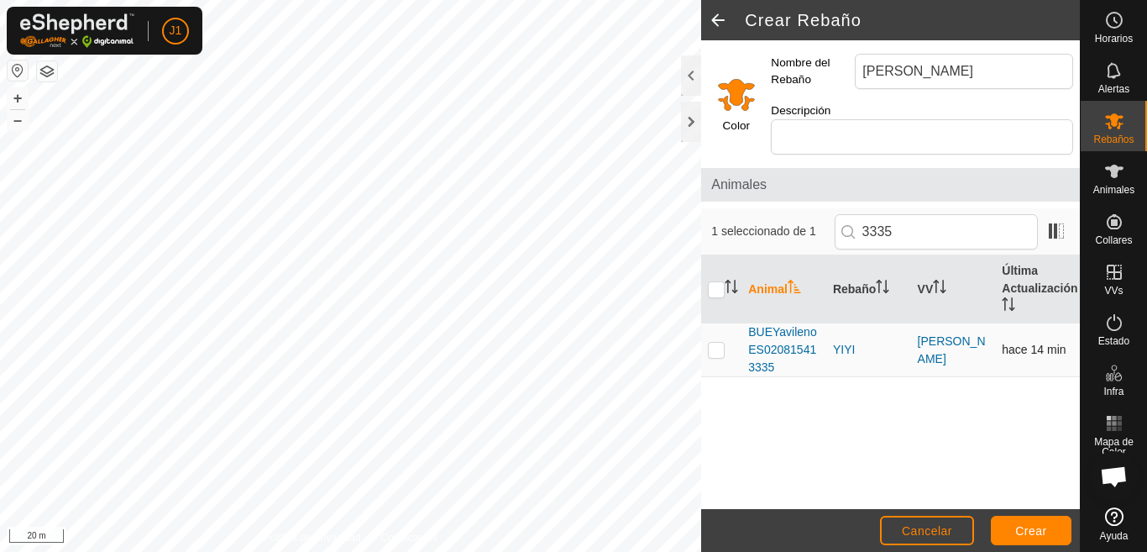
click at [710, 349] on p-checkbox at bounding box center [716, 349] width 17 height 13
checkbox input "true"
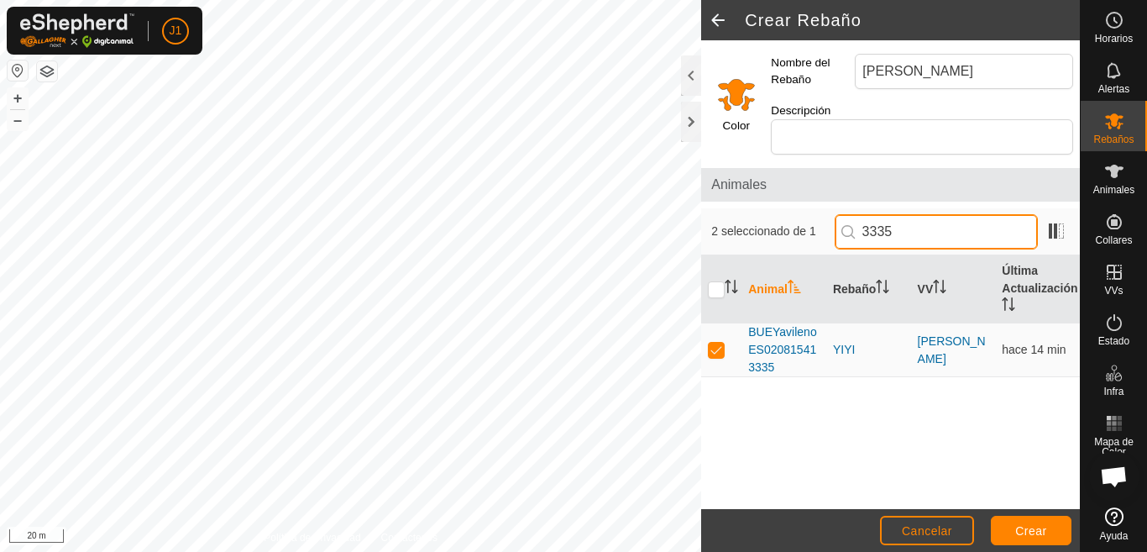
click at [926, 239] on input "3335" at bounding box center [936, 231] width 203 height 35
type input "1745"
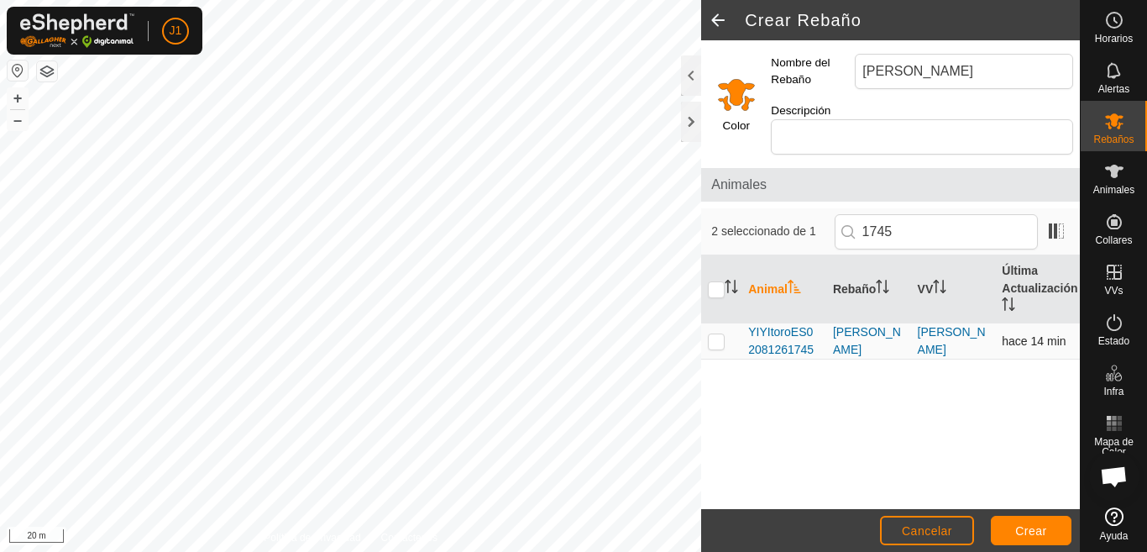
click at [714, 348] on p-checkbox at bounding box center [716, 340] width 17 height 13
checkbox input "true"
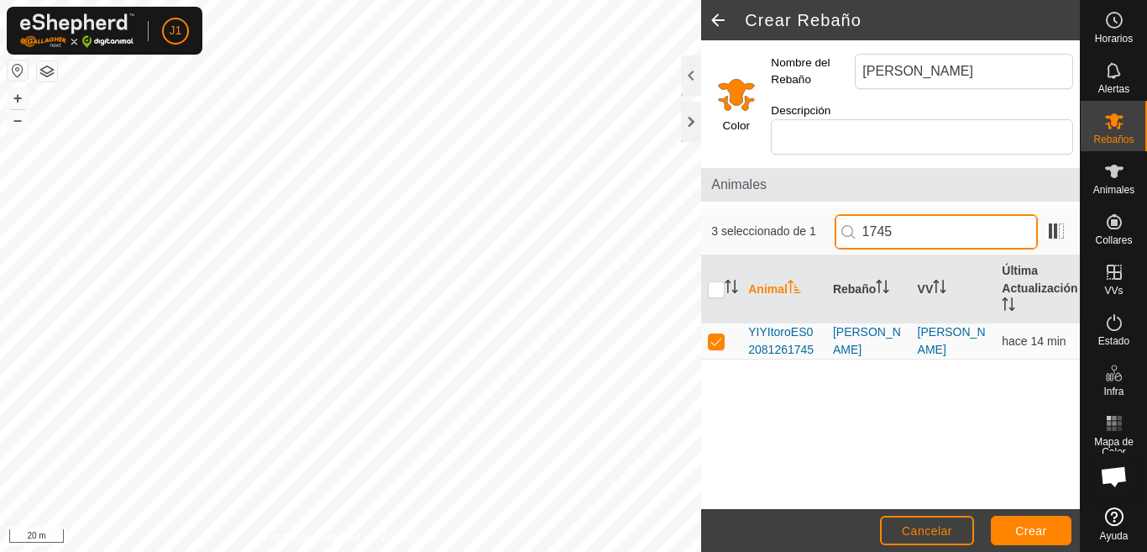
click at [920, 236] on input "1745" at bounding box center [936, 231] width 203 height 35
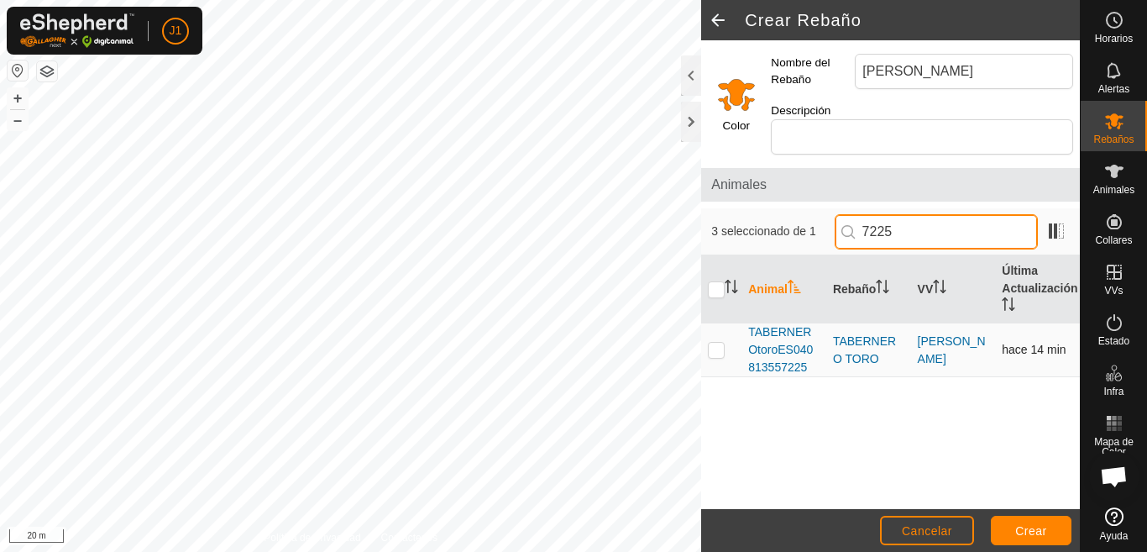
type input "7225"
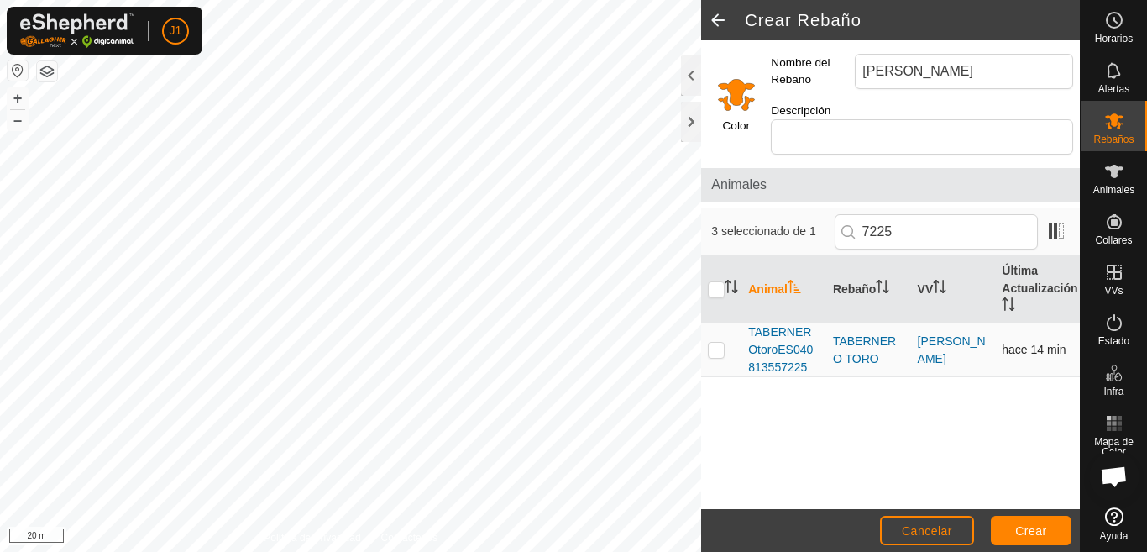
click at [715, 353] on p-checkbox at bounding box center [716, 349] width 17 height 13
checkbox input "true"
click at [1015, 528] on button "Crear" at bounding box center [1031, 530] width 81 height 29
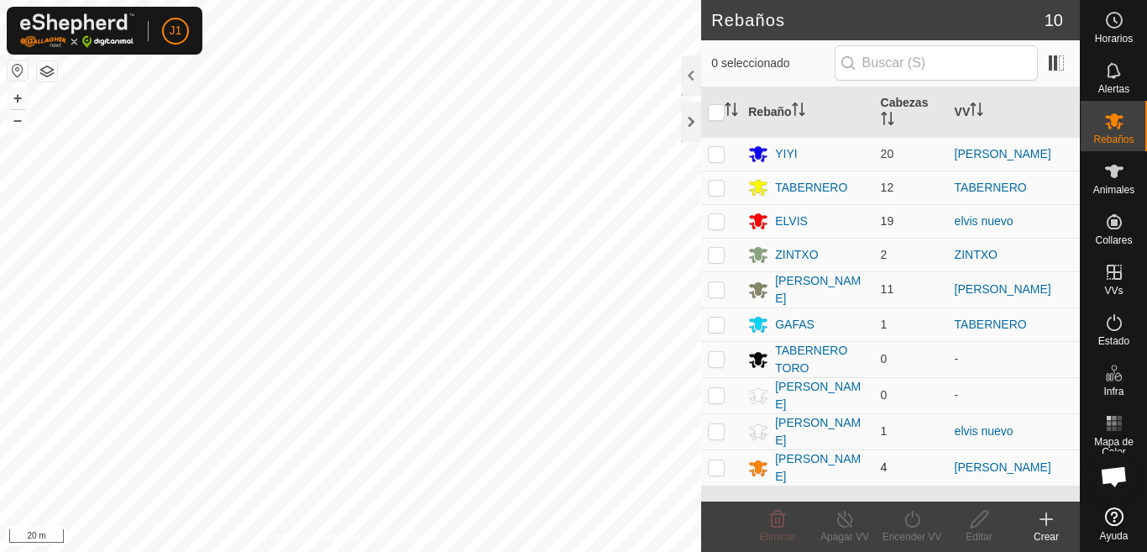
click at [718, 460] on p-checkbox at bounding box center [716, 466] width 17 height 13
checkbox input "true"
click at [911, 531] on div "Encender VV" at bounding box center [911, 536] width 67 height 15
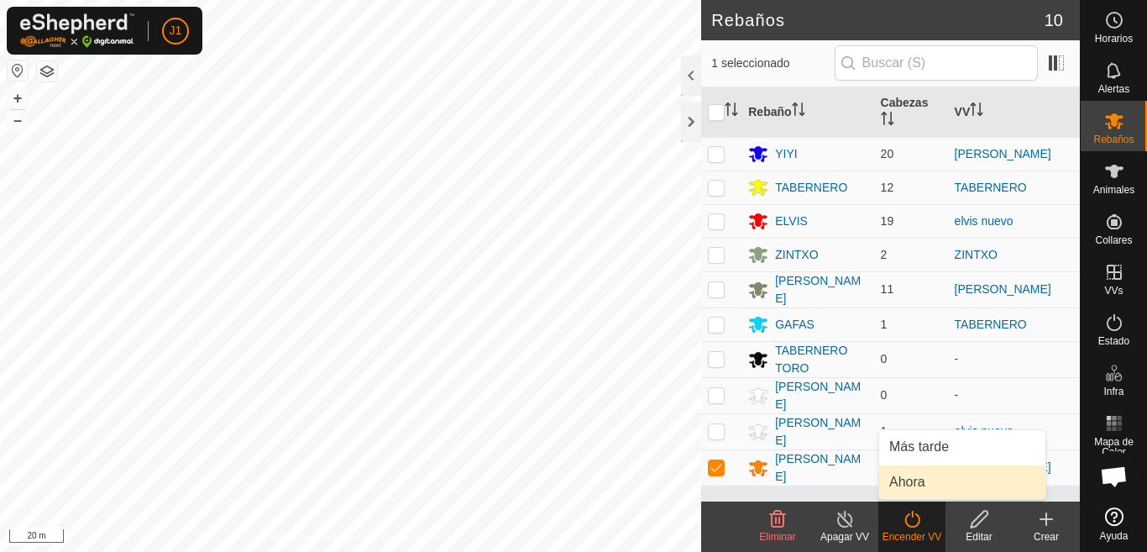
click at [914, 481] on link "Ahora" at bounding box center [962, 482] width 166 height 34
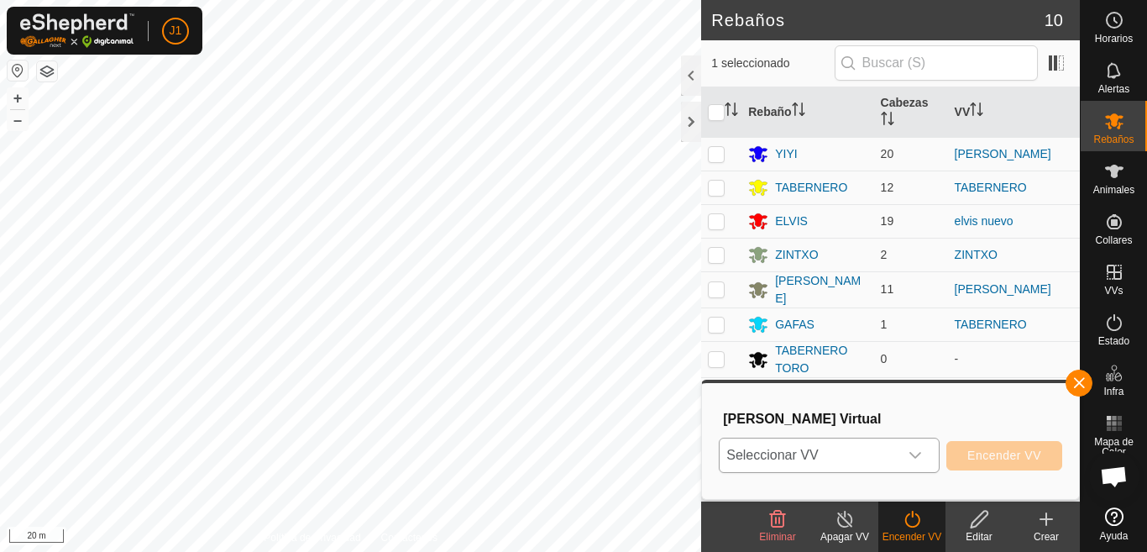
click at [918, 459] on icon "dropdown trigger" at bounding box center [915, 454] width 13 height 13
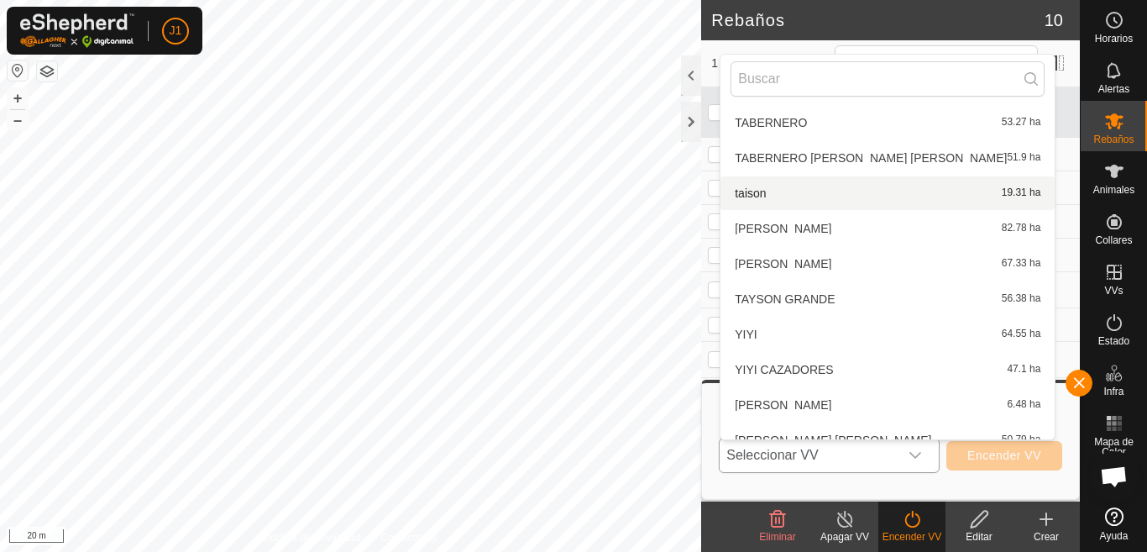
scroll to position [354, 0]
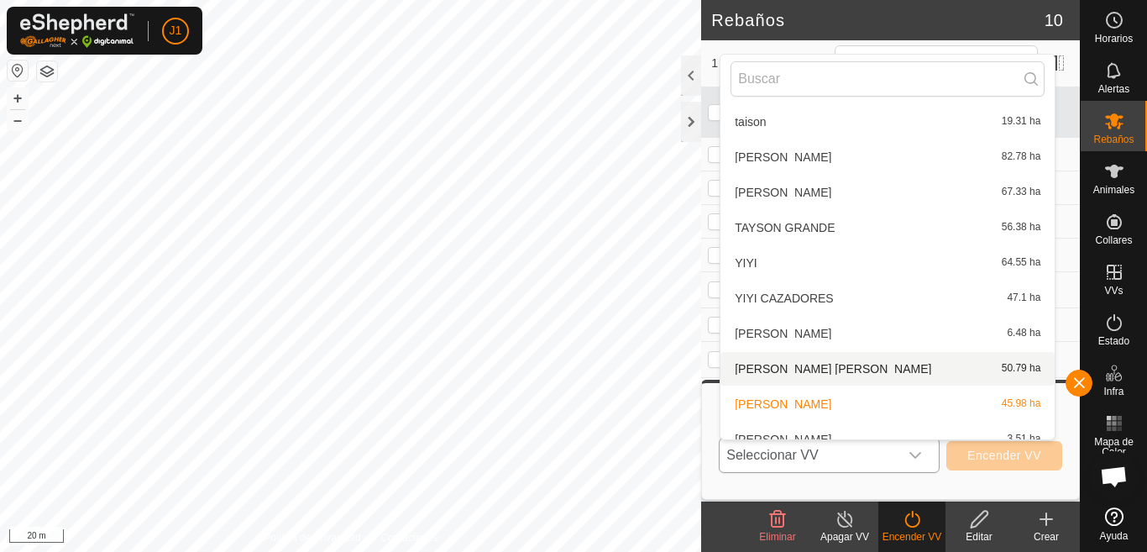
click at [830, 371] on li "[PERSON_NAME] [PERSON_NAME] 50.79 ha" at bounding box center [888, 369] width 334 height 34
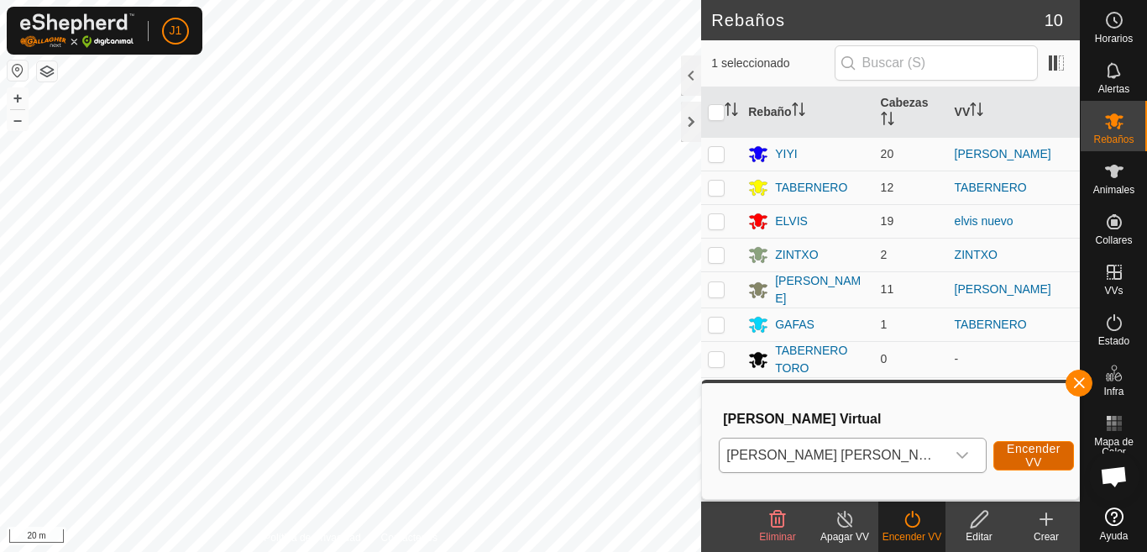
click at [1007, 453] on span "Encender VV" at bounding box center [1034, 455] width 54 height 27
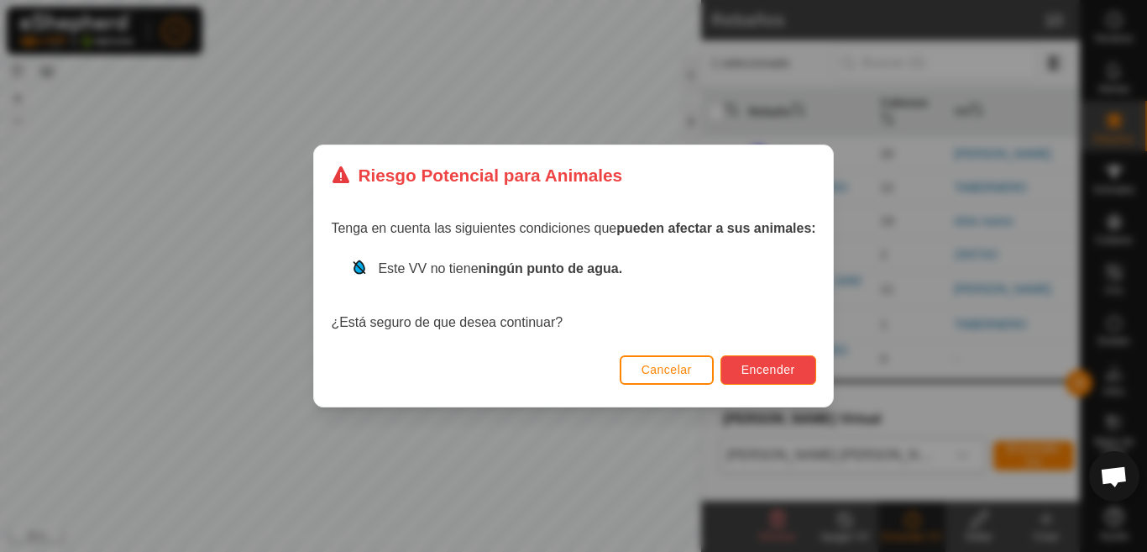
click at [773, 367] on span "Encender" at bounding box center [769, 369] width 54 height 13
